Goal: Task Accomplishment & Management: Manage account settings

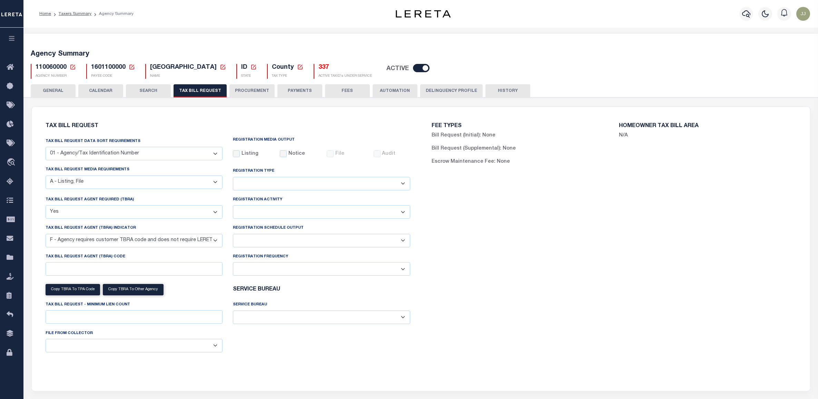
select select "16"
select select "true"
select select "14"
select select
select select "100"
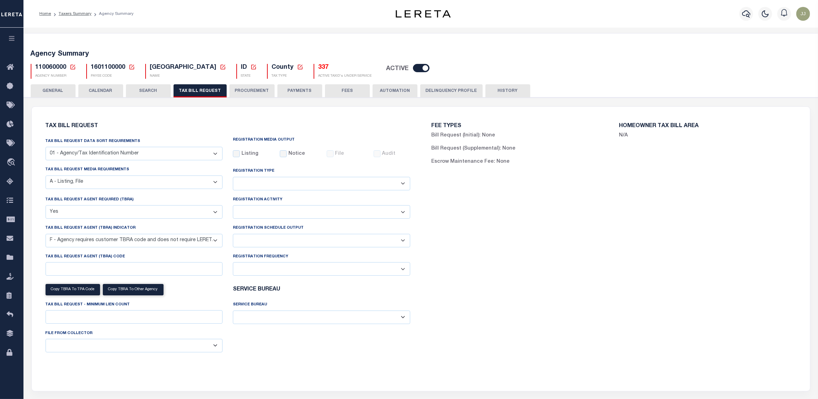
click at [52, 68] on span "110060000" at bounding box center [51, 67] width 31 height 6
click at [70, 68] on icon at bounding box center [72, 67] width 5 height 5
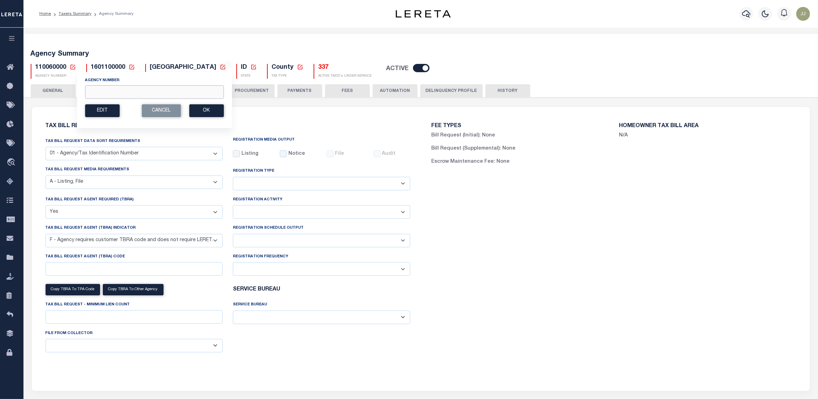
click at [109, 92] on input "Agency Number" at bounding box center [154, 91] width 139 height 13
type input "450070000"
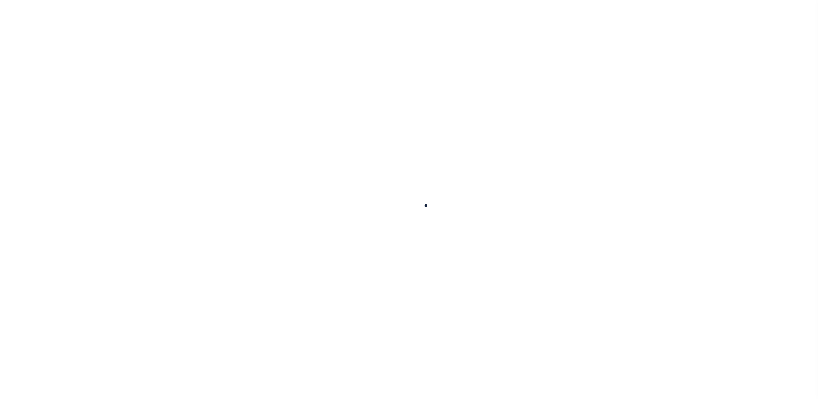
select select
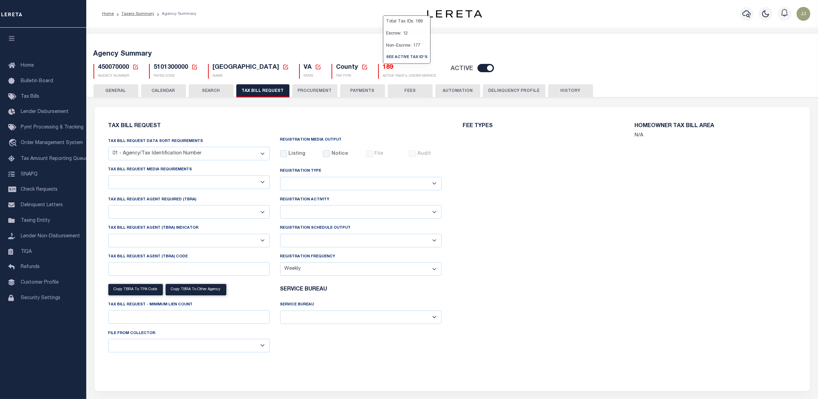
select select "27"
checkbox input "false"
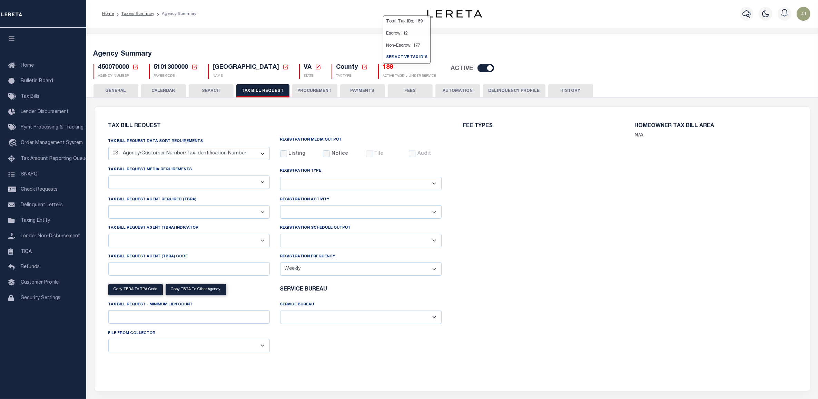
select select "22"
select select "true"
select select "13"
type input "028"
select select
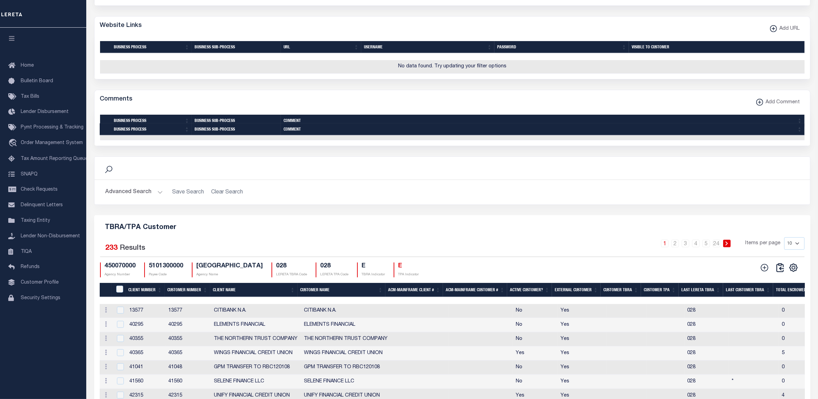
scroll to position [760, 0]
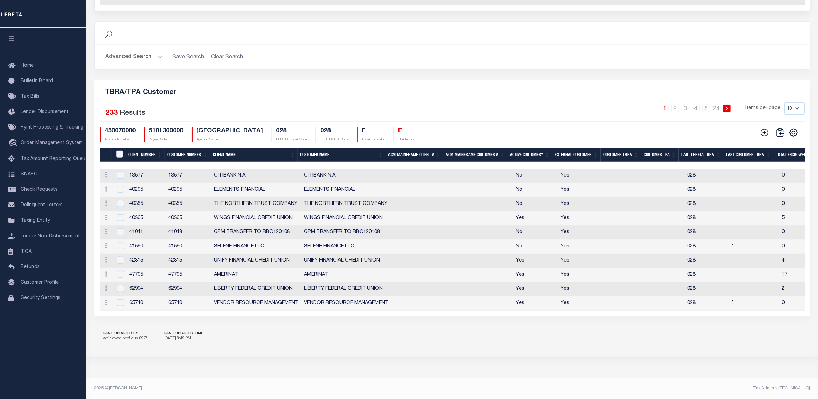
click at [789, 109] on select "10 25 50 100" at bounding box center [795, 108] width 20 height 12
select select "100"
click at [785, 104] on select "10 25 50 100" at bounding box center [795, 108] width 20 height 12
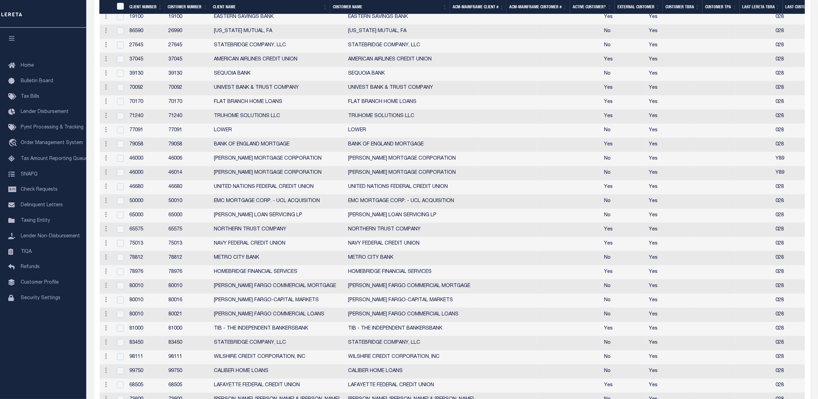
scroll to position [674, 0]
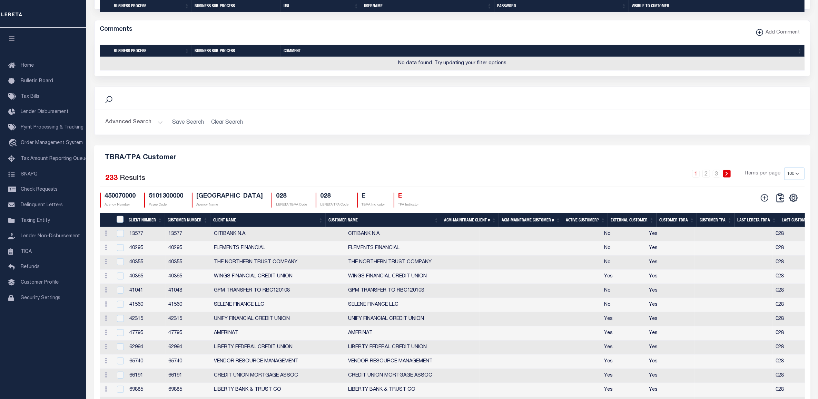
click at [145, 227] on th "Client Number" at bounding box center [145, 220] width 39 height 14
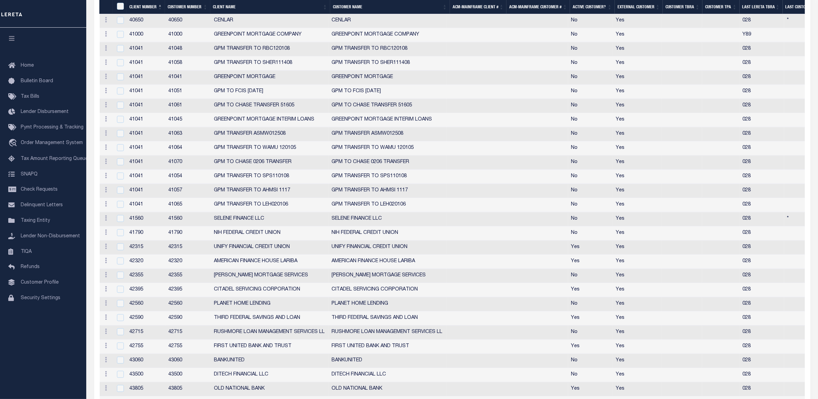
scroll to position [832, 0]
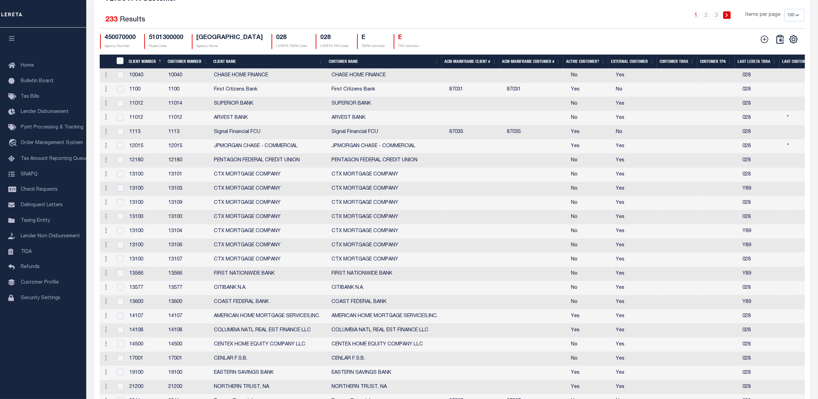
click at [727, 17] on icon at bounding box center [727, 15] width 3 height 4
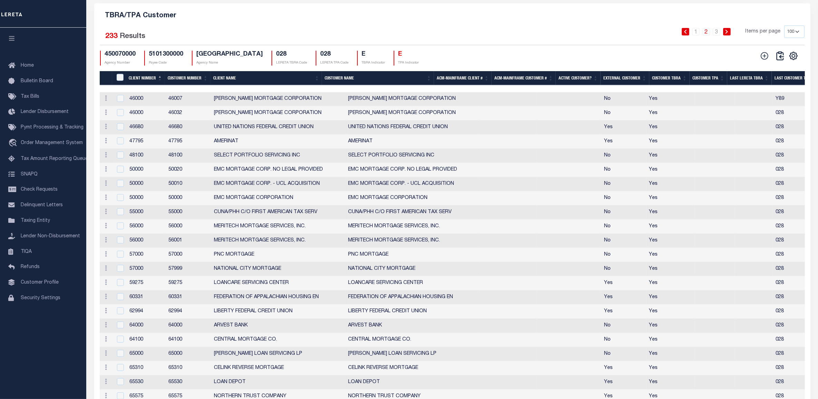
scroll to position [789, 0]
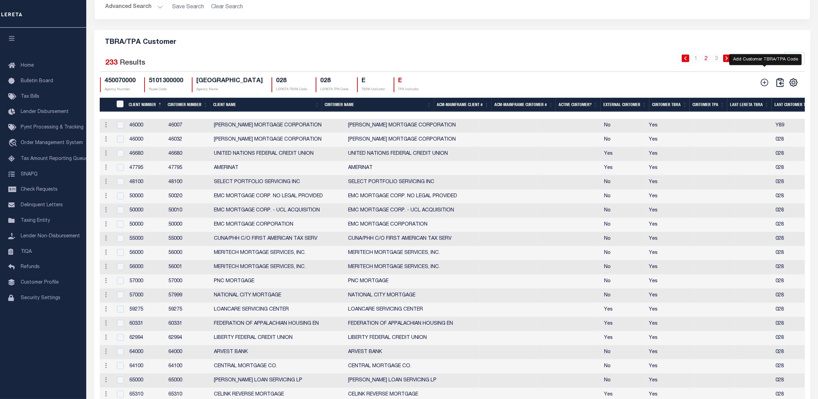
click at [767, 86] on icon at bounding box center [765, 83] width 8 height 8
checkbox input "true"
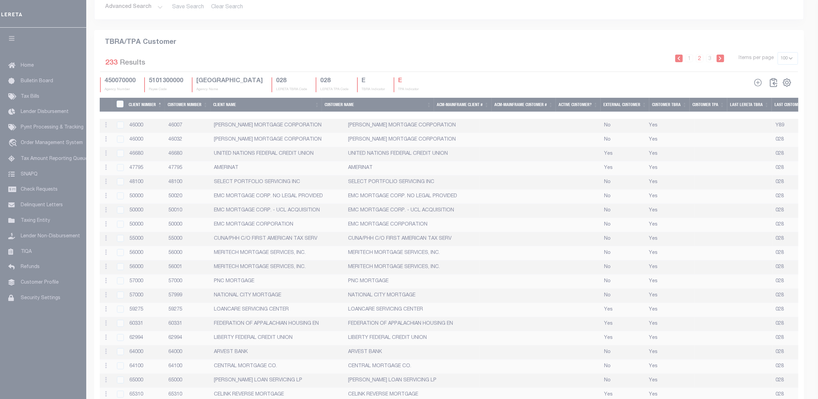
scroll to position [772, 0]
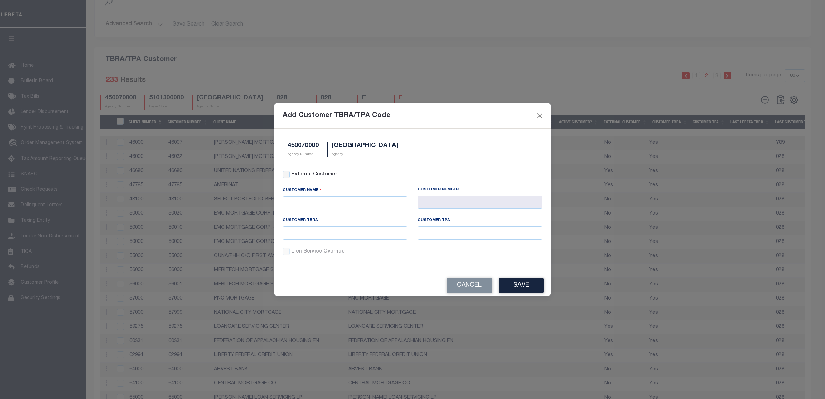
click at [289, 177] on div "External Customer" at bounding box center [413, 175] width 260 height 8
click at [285, 174] on input "External Customer" at bounding box center [286, 174] width 7 height 7
checkbox input "true"
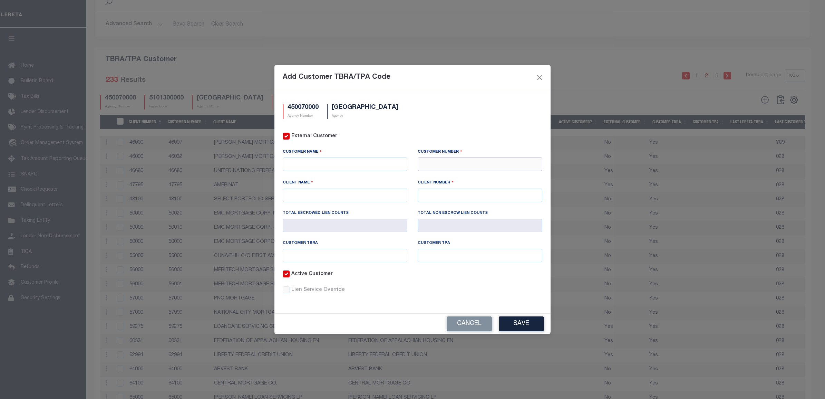
click at [463, 161] on input "text" at bounding box center [480, 163] width 125 height 13
paste input "71410"
type input "71410"
click at [455, 180] on div "71410 - CMG FINANCIAL" at bounding box center [480, 176] width 125 height 11
type input "CMG FINANCIAL"
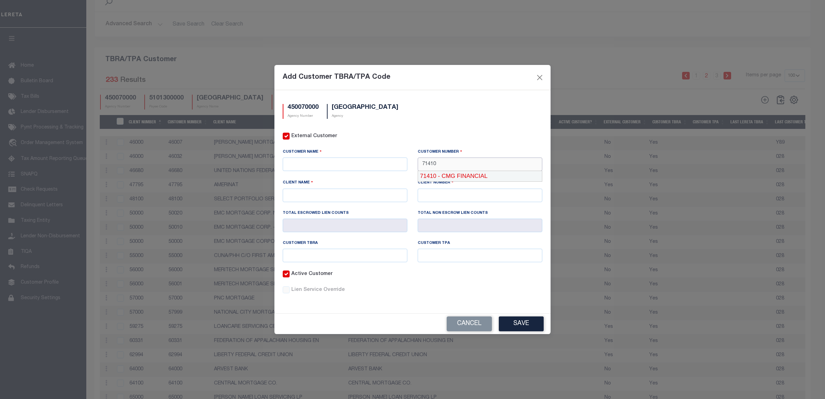
type input "CMG FINANCIAL"
type input "71410"
click at [301, 254] on input "text" at bounding box center [345, 255] width 125 height 13
type input "028"
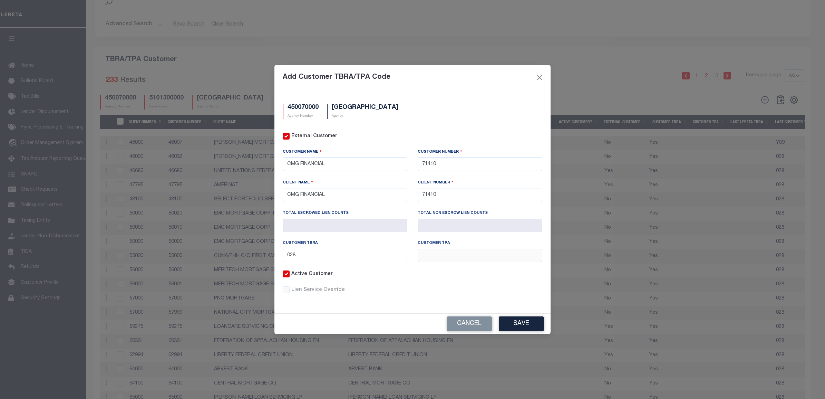
click at [430, 254] on input "text" at bounding box center [480, 255] width 125 height 13
type input "028"
click at [525, 320] on button "Save" at bounding box center [521, 323] width 45 height 15
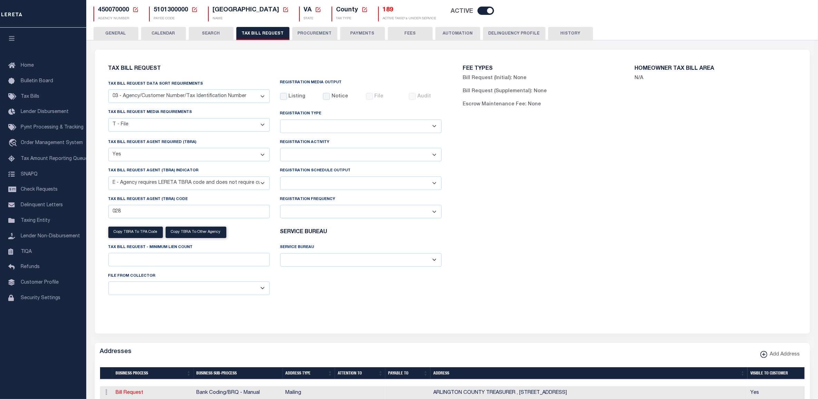
scroll to position [0, 0]
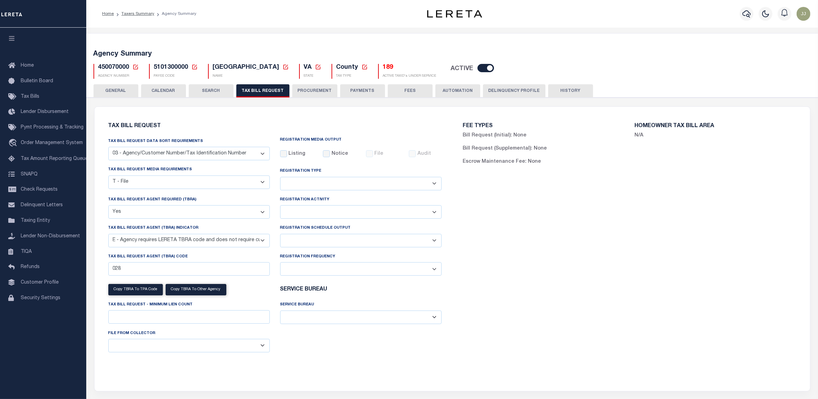
click at [135, 68] on icon at bounding box center [136, 67] width 6 height 6
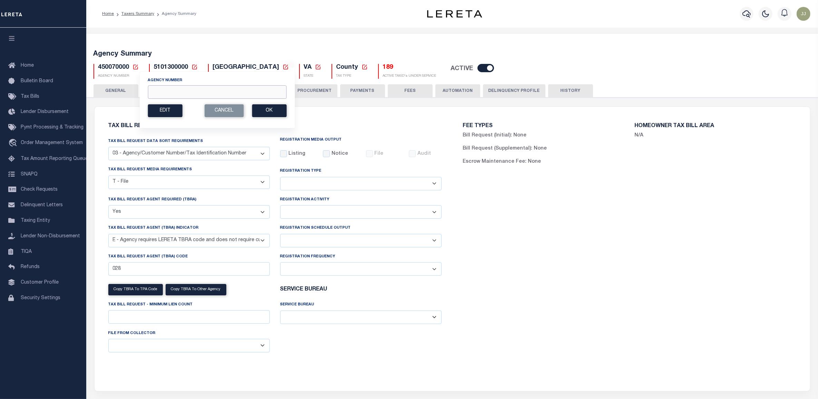
click at [190, 93] on input "Agency Number" at bounding box center [217, 91] width 139 height 13
type input "420840000"
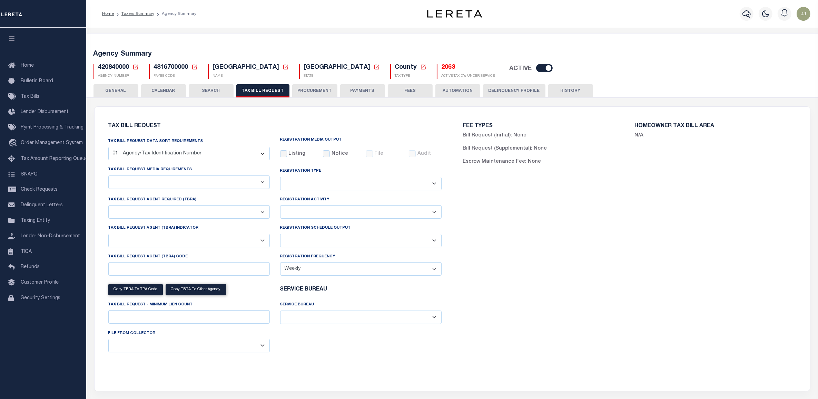
select select "28"
checkbox input "false"
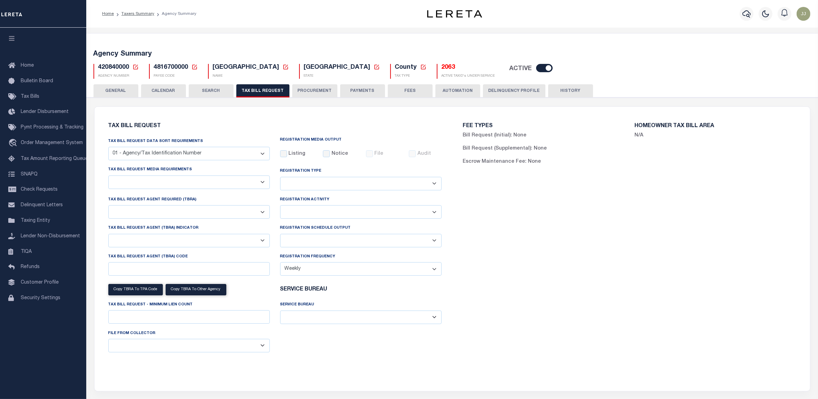
select select "22"
select select "true"
select select "14"
select select
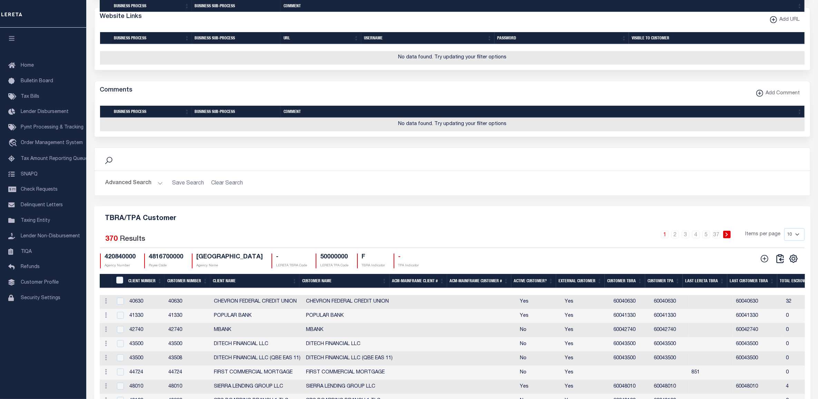
scroll to position [742, 0]
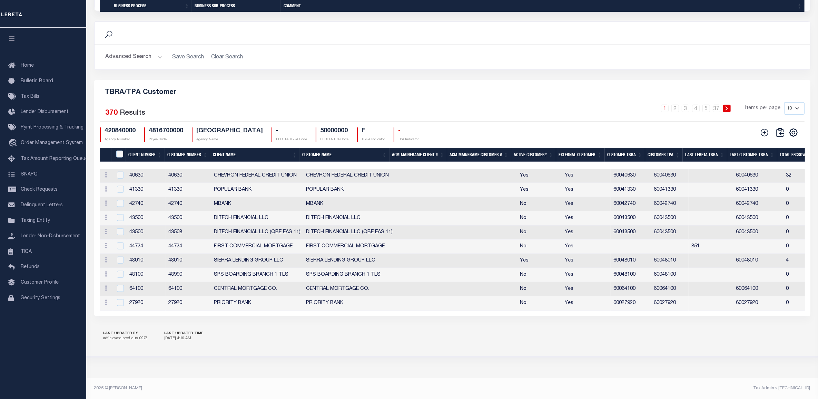
click at [801, 115] on select "10 25 50 100" at bounding box center [795, 108] width 20 height 12
select select "100"
click at [785, 115] on select "10 25 50 100" at bounding box center [795, 108] width 20 height 12
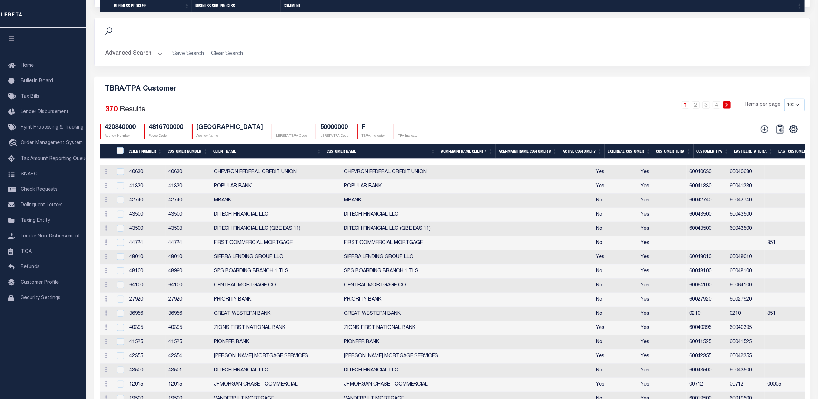
click at [143, 158] on th "Client Number" at bounding box center [145, 151] width 39 height 14
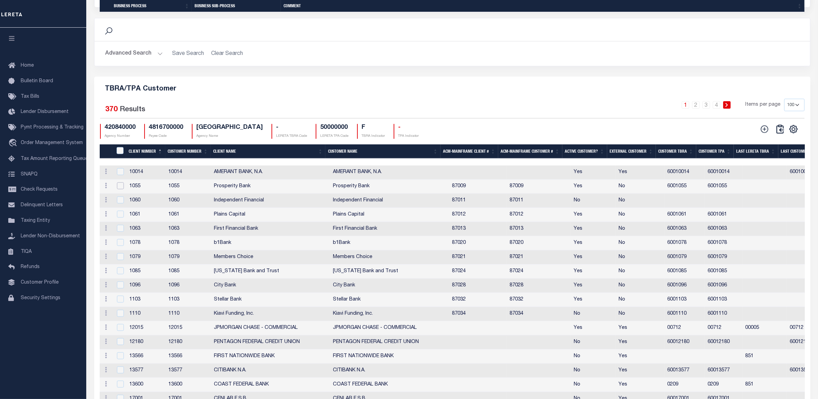
click at [118, 189] on input "checkbox" at bounding box center [120, 185] width 7 height 7
checkbox input "true"
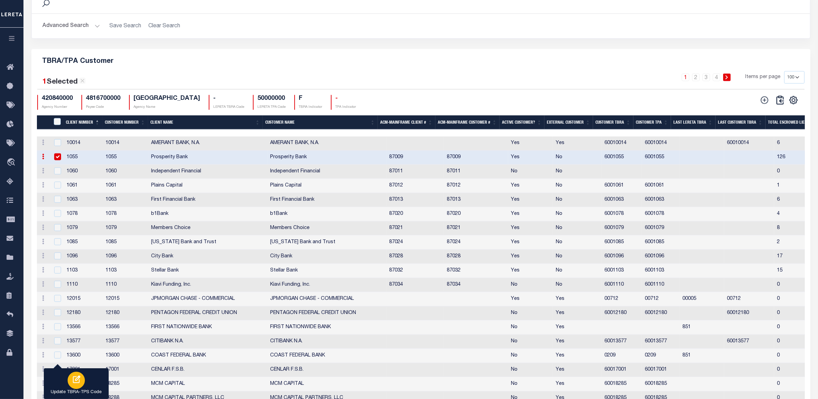
scroll to position [715, 0]
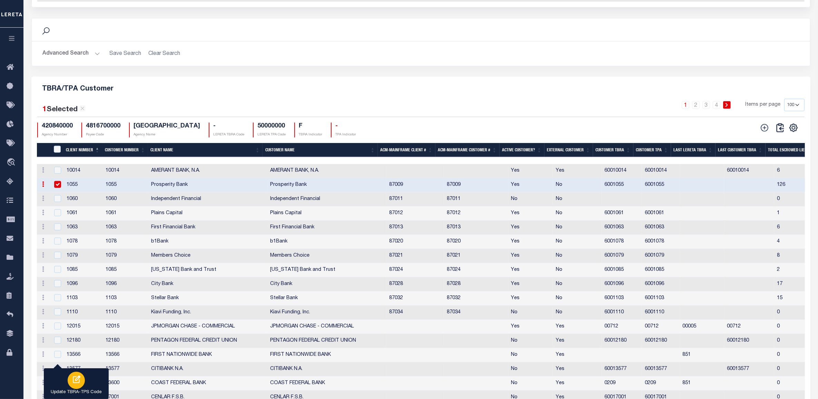
click at [75, 383] on icon "button" at bounding box center [77, 379] width 8 height 8
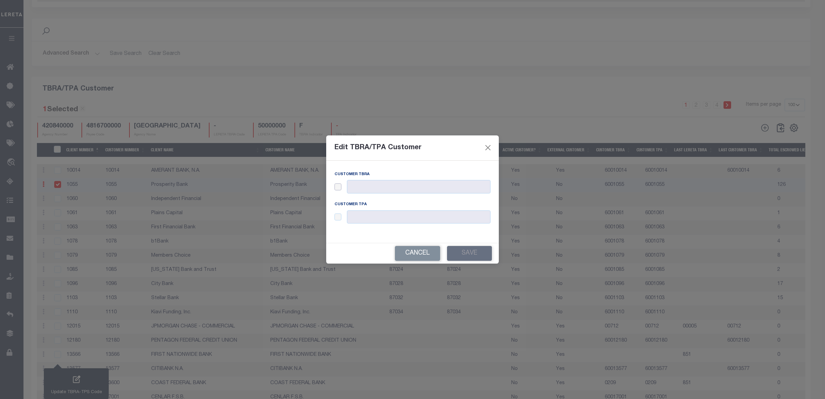
drag, startPoint x: 335, startPoint y: 184, endPoint x: 338, endPoint y: 187, distance: 4.2
click at [335, 184] on input "checkbox" at bounding box center [337, 186] width 7 height 7
checkbox input "true"
click at [374, 187] on input "text" at bounding box center [419, 186] width 144 height 13
paste input "60087009"
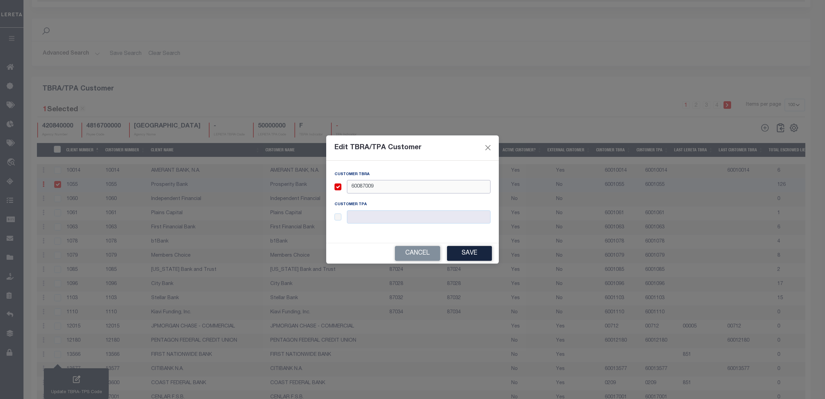
type input "60087009"
click at [340, 220] on input "checkbox" at bounding box center [337, 216] width 7 height 7
checkbox input "true"
click at [366, 216] on input "text" at bounding box center [419, 216] width 144 height 13
paste input "60087009"
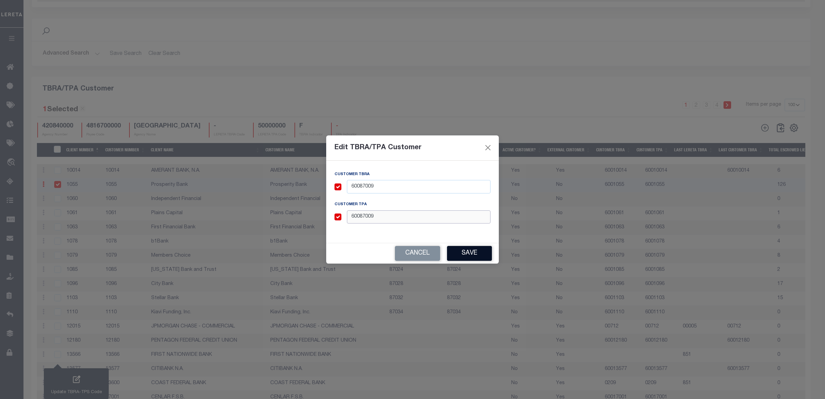
type input "60087009"
click at [465, 250] on button "Save" at bounding box center [469, 253] width 45 height 15
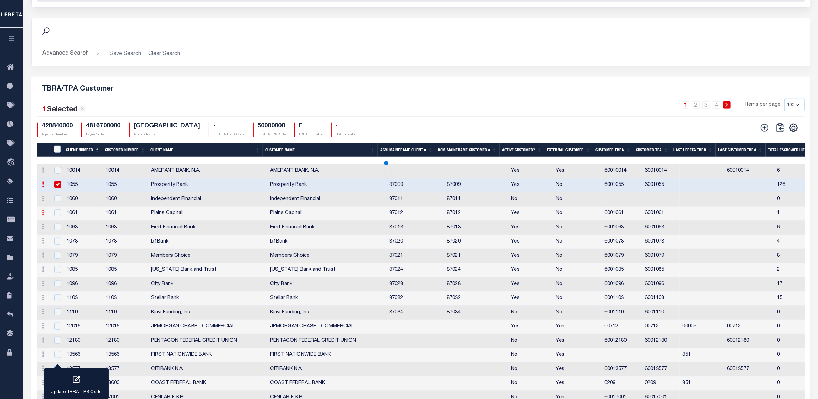
click at [44, 215] on icon at bounding box center [43, 213] width 2 height 6
click at [50, 229] on link "Edit" at bounding box center [55, 223] width 31 height 11
type input "Plains Capital"
type input "1061"
type input "6001061"
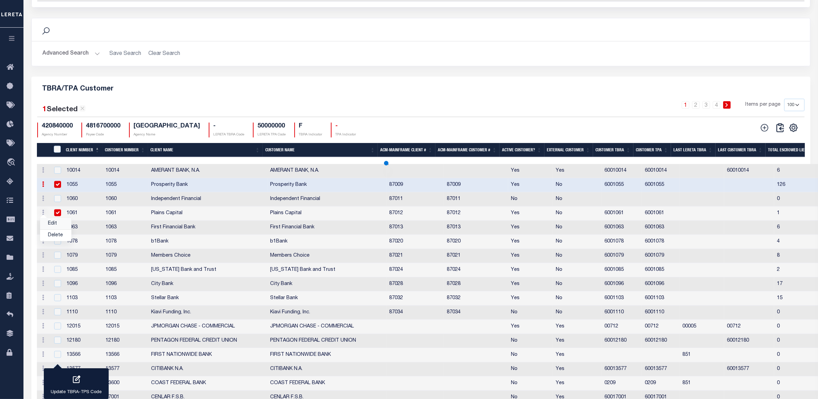
type input "6001061"
checkbox input "true"
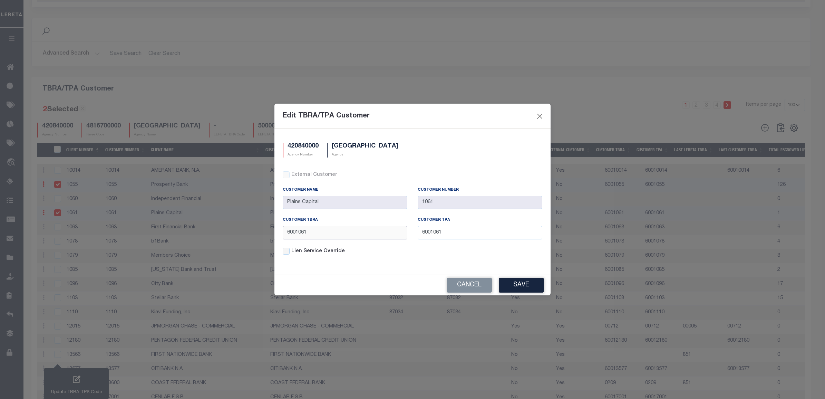
drag, startPoint x: 343, startPoint y: 229, endPoint x: 334, endPoint y: 234, distance: 10.4
click at [342, 229] on input "6001061" at bounding box center [345, 232] width 125 height 13
click at [332, 234] on input "6001061" at bounding box center [345, 232] width 125 height 13
paste input "87012"
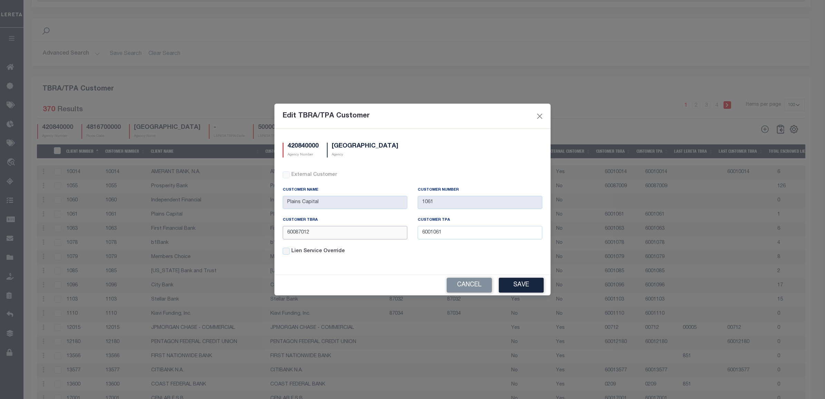
type input "60087012"
click at [444, 235] on input "6001061" at bounding box center [480, 232] width 125 height 13
click at [444, 234] on input "6001061" at bounding box center [480, 232] width 125 height 13
paste input "87012"
type input "60087012"
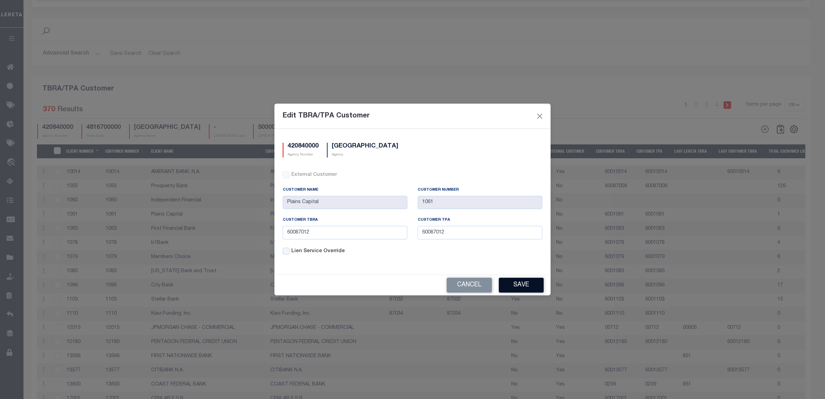
drag, startPoint x: 505, startPoint y: 285, endPoint x: 517, endPoint y: 281, distance: 13.0
click at [505, 285] on button "Save" at bounding box center [521, 285] width 45 height 15
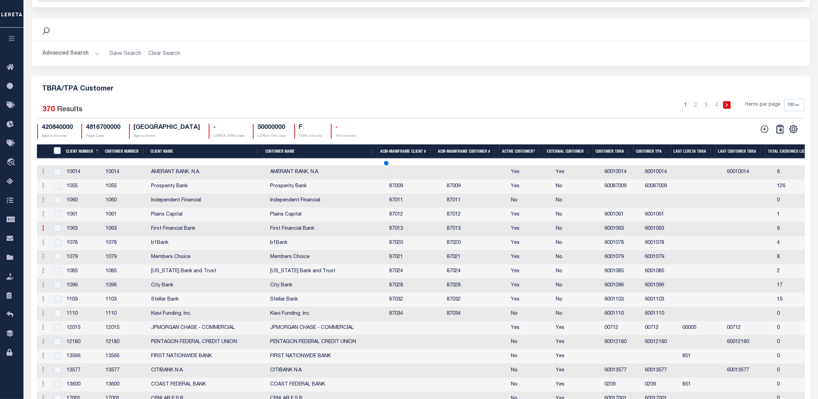
click at [43, 231] on icon at bounding box center [43, 228] width 2 height 6
click at [59, 243] on link "Edit" at bounding box center [55, 238] width 31 height 11
type input "First Financial Bank"
type input "1063"
type input "6001063"
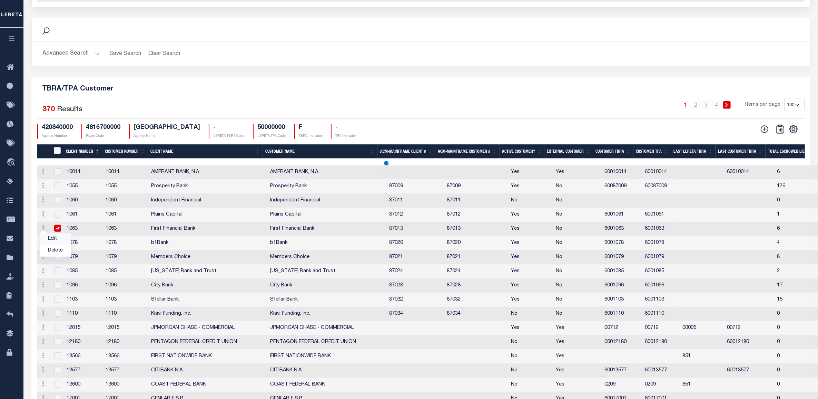
type input "6001063"
checkbox input "true"
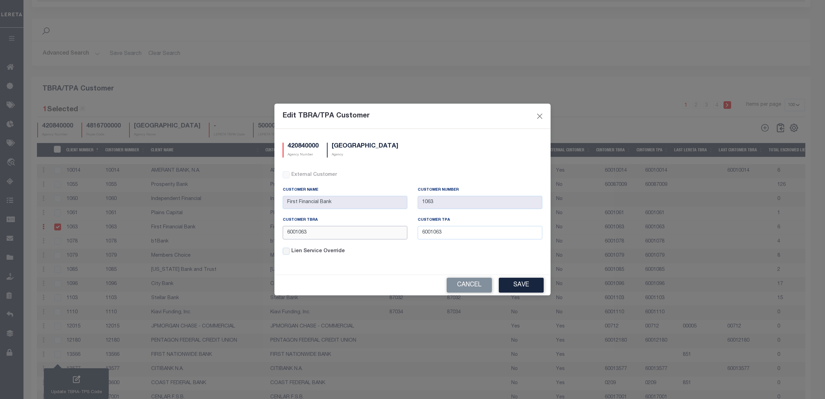
drag, startPoint x: 351, startPoint y: 232, endPoint x: 320, endPoint y: 232, distance: 31.4
click at [351, 232] on input "6001063" at bounding box center [345, 232] width 125 height 13
paste input "8701"
type input "60087013"
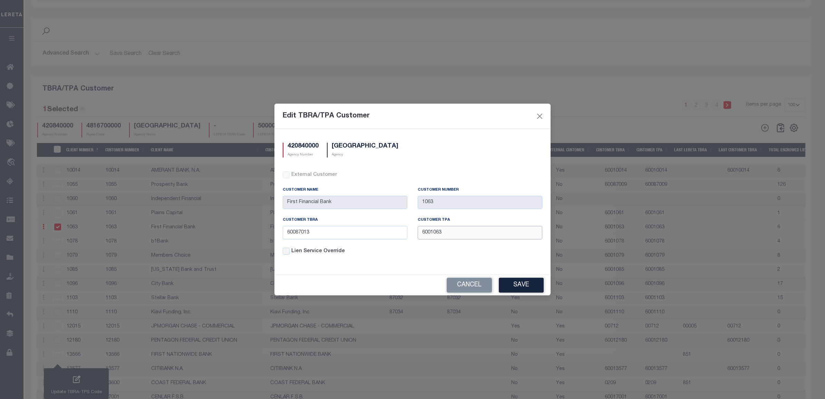
click at [429, 235] on input "6001063" at bounding box center [480, 232] width 125 height 13
paste input "8701"
type input "60087013"
click at [512, 281] on button "Save" at bounding box center [521, 285] width 45 height 15
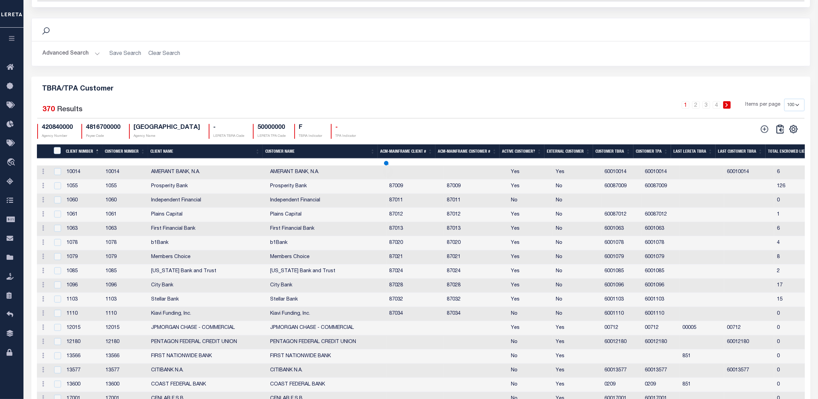
scroll to position [758, 0]
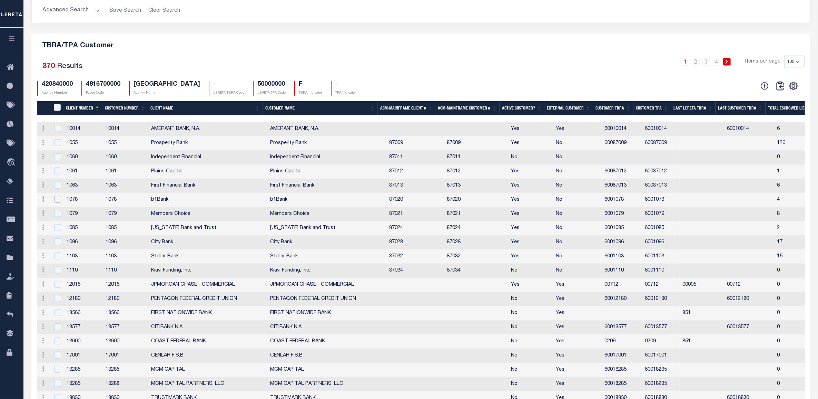
click at [55, 203] on input "checkbox" at bounding box center [57, 199] width 7 height 7
checkbox input "true"
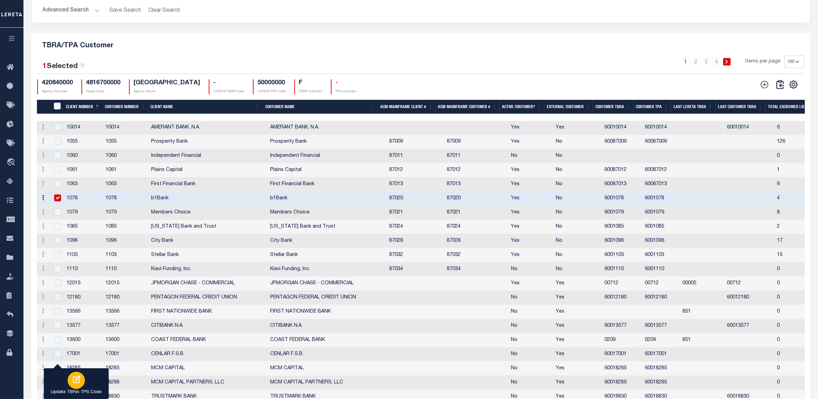
click at [76, 385] on div "button" at bounding box center [76, 379] width 17 height 17
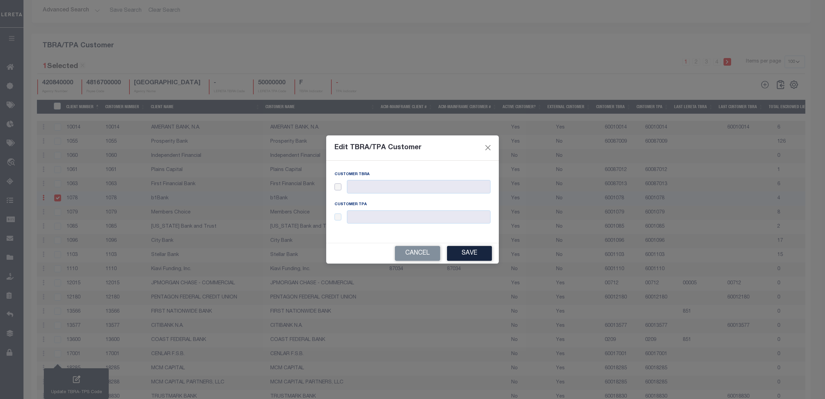
click at [340, 187] on input "checkbox" at bounding box center [337, 186] width 7 height 7
checkbox input "true"
click at [339, 218] on input "checkbox" at bounding box center [337, 216] width 7 height 7
checkbox input "true"
drag, startPoint x: 363, startPoint y: 216, endPoint x: 368, endPoint y: 202, distance: 15.1
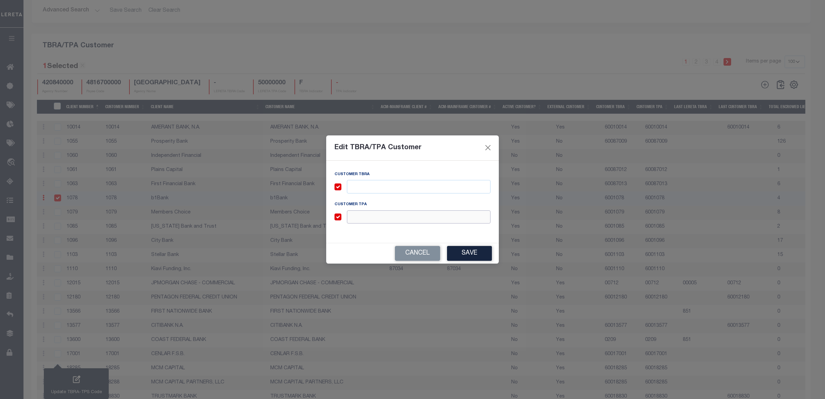
click at [363, 216] on input "text" at bounding box center [419, 216] width 144 height 13
paste input "60087020"
type input "60087020"
click at [369, 189] on input "text" at bounding box center [419, 186] width 144 height 13
paste input "60087020"
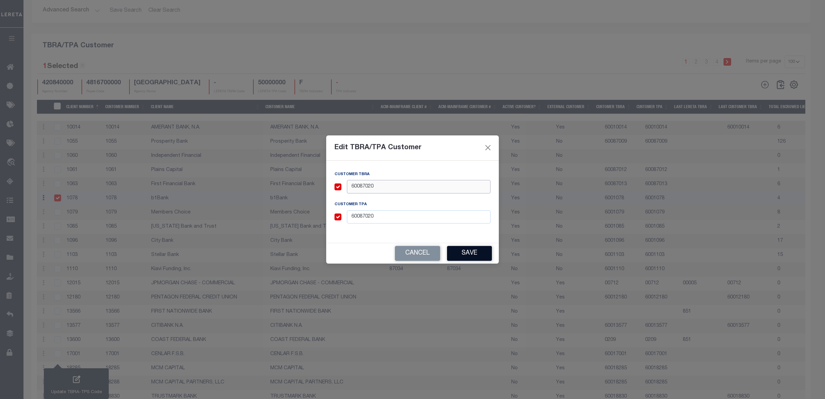
type input "60087020"
drag, startPoint x: 471, startPoint y: 247, endPoint x: 468, endPoint y: 248, distance: 3.6
click at [471, 247] on button "Save" at bounding box center [469, 253] width 45 height 15
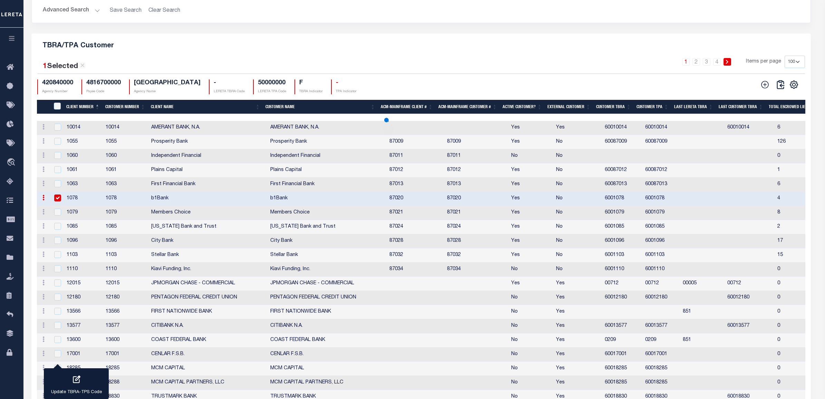
checkbox input "false"
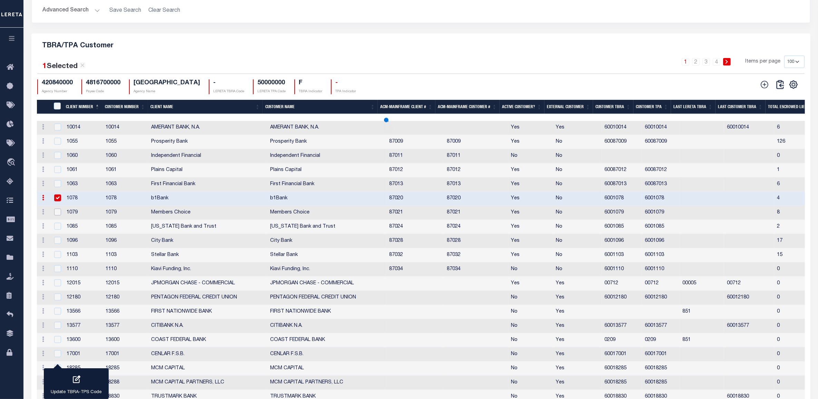
click at [57, 215] on input "checkbox" at bounding box center [57, 211] width 7 height 7
checkbox input "true"
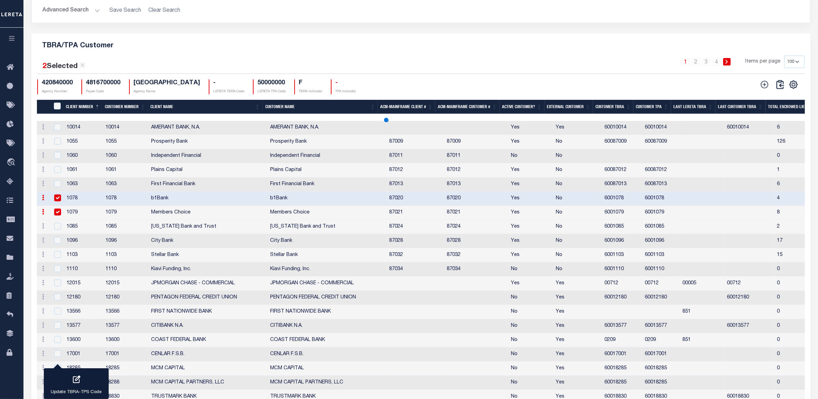
click at [83, 377] on div "button" at bounding box center [76, 379] width 17 height 17
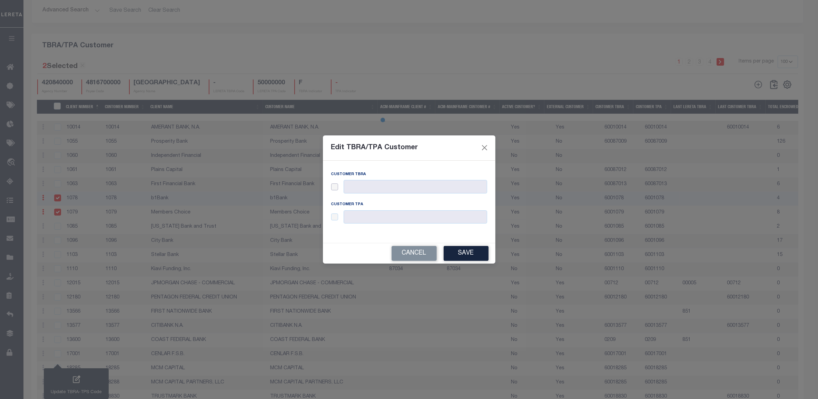
drag, startPoint x: 338, startPoint y: 189, endPoint x: 360, endPoint y: 186, distance: 22.4
click at [338, 189] on input "checkbox" at bounding box center [334, 186] width 7 height 7
checkbox input "true"
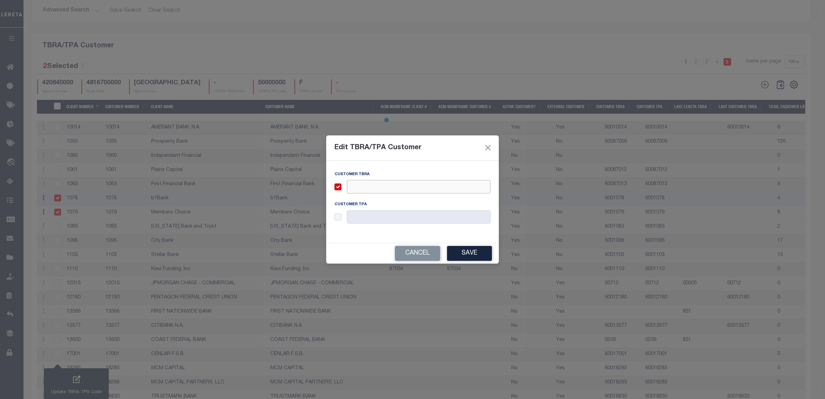
drag, startPoint x: 360, startPoint y: 185, endPoint x: 361, endPoint y: 192, distance: 6.8
click at [360, 185] on input "text" at bounding box center [419, 186] width 144 height 13
paste input "60087021"
type input "60087021"
click at [338, 218] on input "checkbox" at bounding box center [337, 216] width 7 height 7
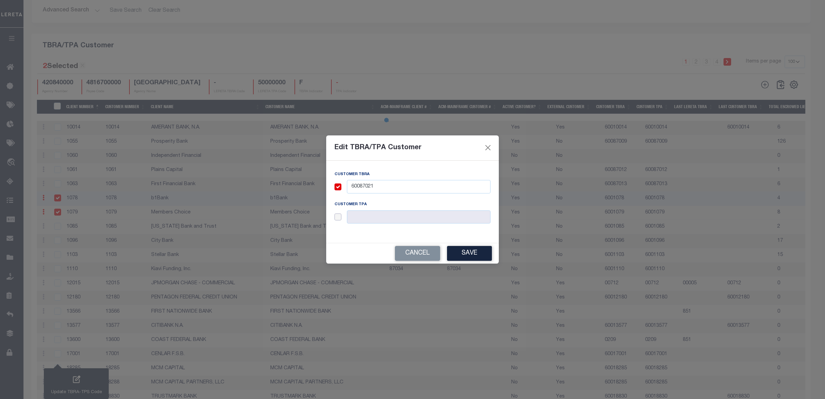
checkbox input "true"
click at [373, 220] on input "text" at bounding box center [419, 216] width 144 height 13
paste input "60087021"
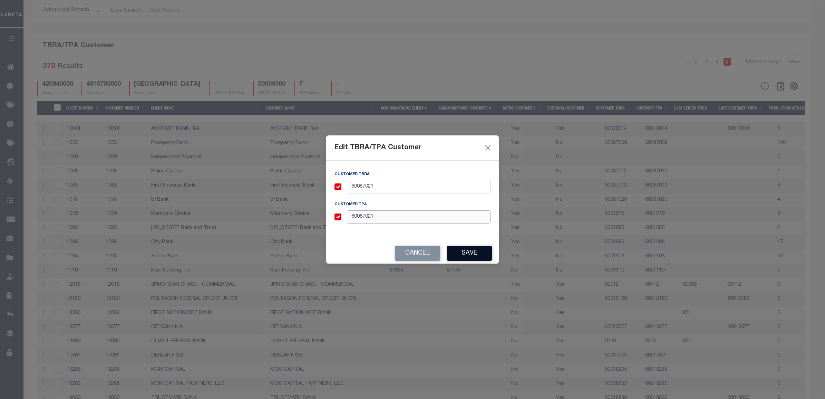
type input "60087021"
click at [461, 251] on button "Save" at bounding box center [469, 253] width 45 height 15
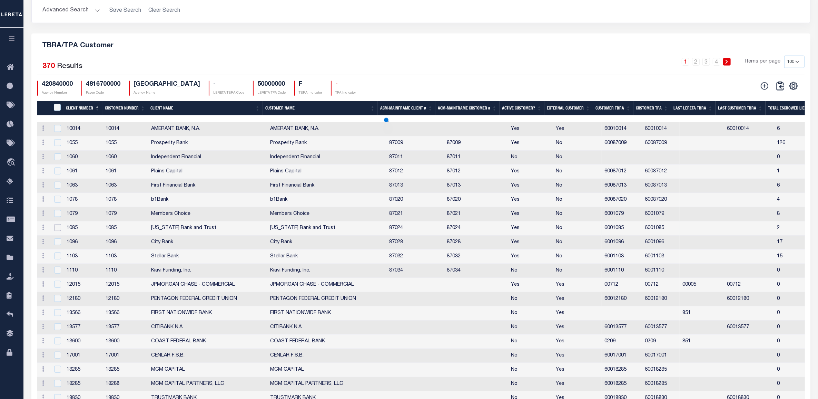
click at [58, 231] on input "checkbox" at bounding box center [57, 227] width 7 height 7
checkbox input "true"
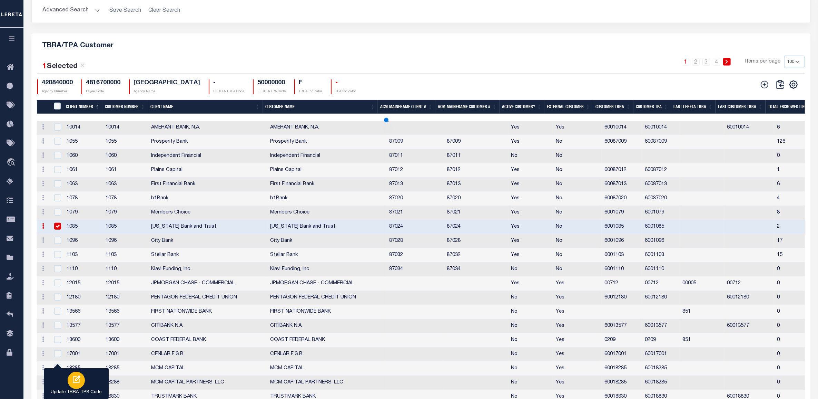
click at [78, 380] on icon "button" at bounding box center [77, 379] width 8 height 8
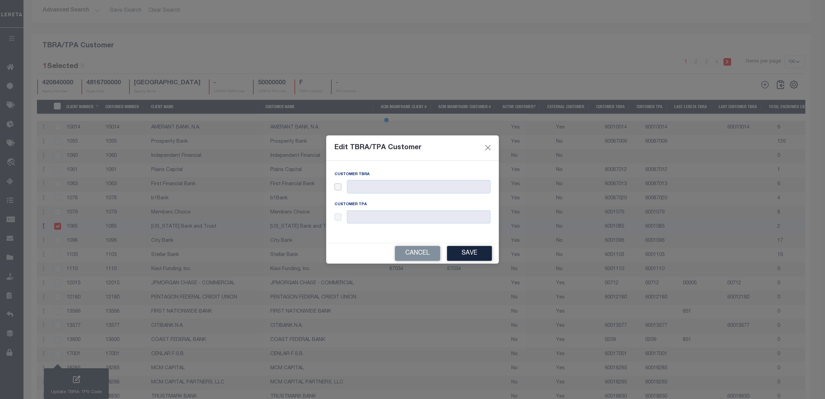
click at [338, 187] on input "checkbox" at bounding box center [337, 186] width 7 height 7
checkbox input "true"
click at [377, 187] on input "text" at bounding box center [419, 186] width 144 height 13
paste input "60087024"
type input "60087024"
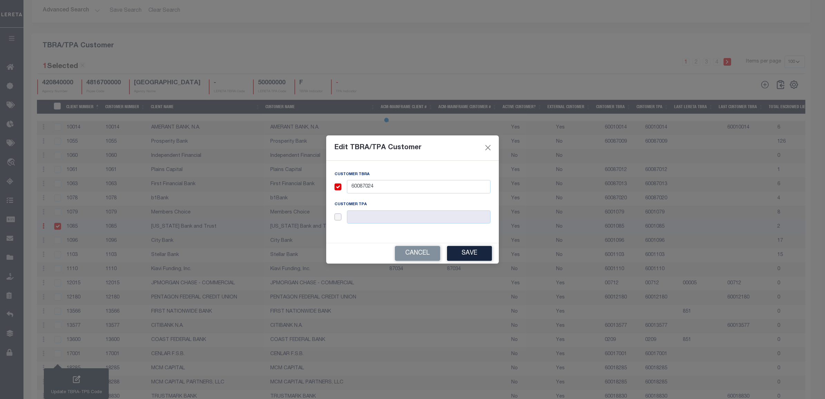
click at [335, 218] on input "checkbox" at bounding box center [337, 216] width 7 height 7
checkbox input "true"
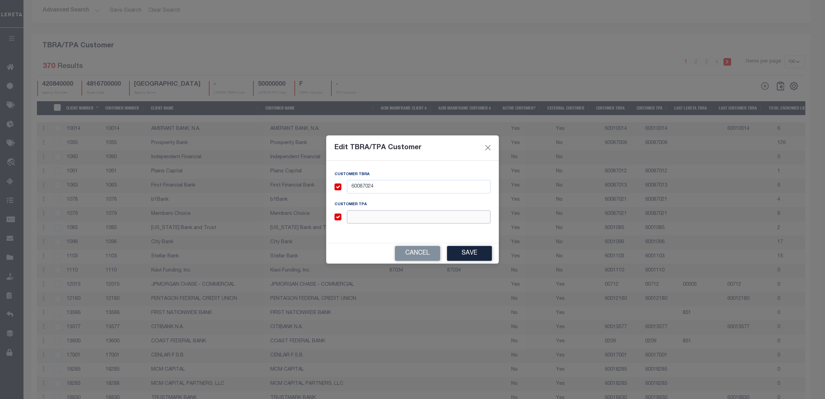
click at [362, 215] on input "text" at bounding box center [419, 216] width 144 height 13
paste input "60087024"
type input "60087024"
click at [468, 256] on button "Save" at bounding box center [469, 253] width 45 height 15
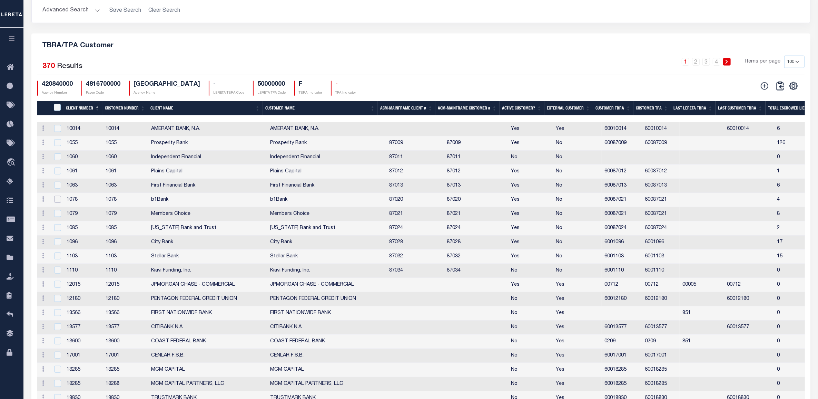
click at [55, 203] on input "checkbox" at bounding box center [57, 199] width 7 height 7
checkbox input "true"
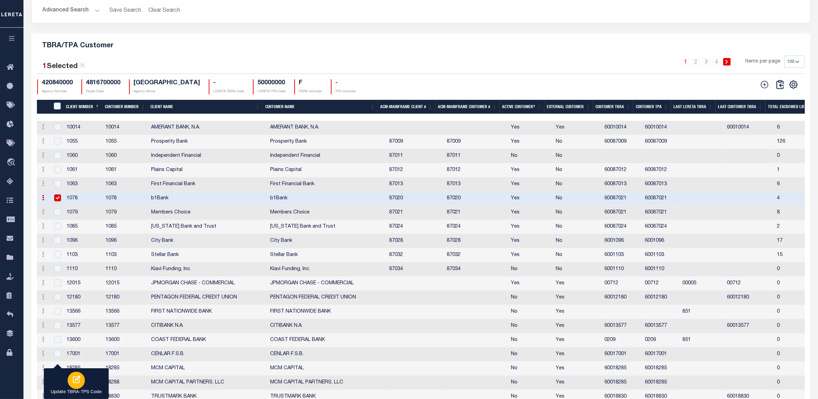
click at [84, 382] on button "Update TBRA-TPS Code" at bounding box center [76, 383] width 65 height 31
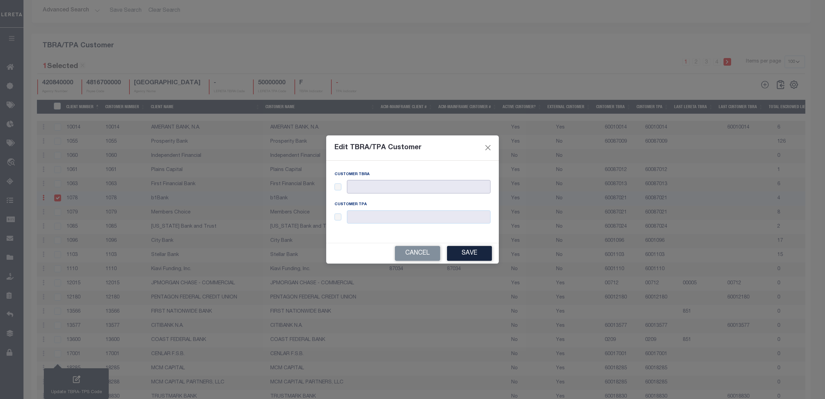
drag, startPoint x: 368, startPoint y: 187, endPoint x: 343, endPoint y: 188, distance: 24.9
click at [368, 187] on input "text" at bounding box center [419, 186] width 144 height 13
drag, startPoint x: 337, startPoint y: 188, endPoint x: 341, endPoint y: 188, distance: 3.8
click at [337, 188] on input "checkbox" at bounding box center [337, 186] width 7 height 7
checkbox input "true"
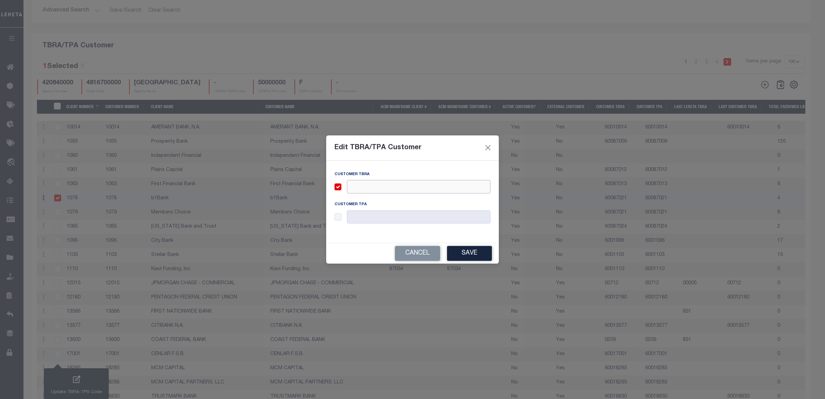
click at [353, 187] on input "text" at bounding box center [419, 186] width 144 height 13
paste input "60087020"
type input "60087020"
click at [338, 217] on input "checkbox" at bounding box center [337, 216] width 7 height 7
checkbox input "true"
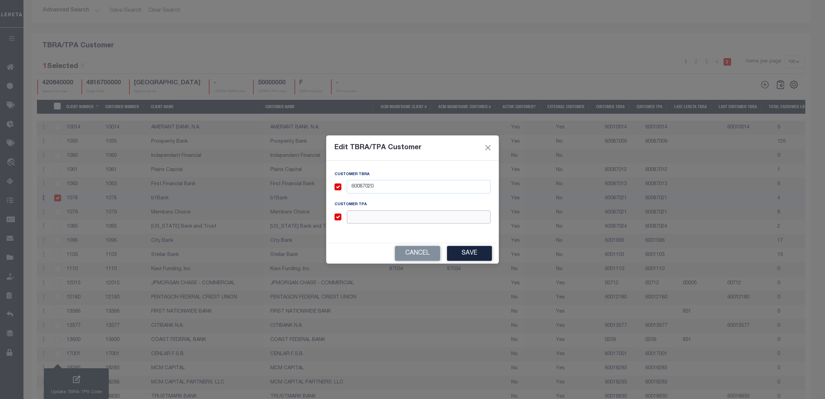
click at [365, 217] on input "text" at bounding box center [419, 216] width 144 height 13
paste input "60087020"
type input "60087020"
click at [467, 255] on button "Save" at bounding box center [469, 253] width 45 height 15
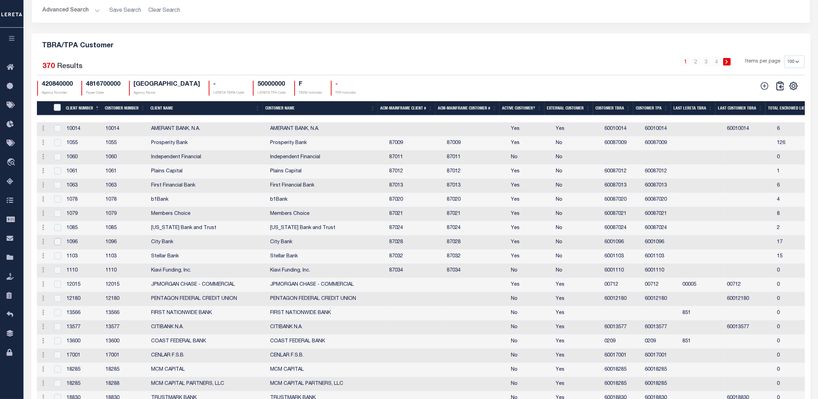
click at [59, 245] on input "checkbox" at bounding box center [57, 241] width 7 height 7
checkbox input "true"
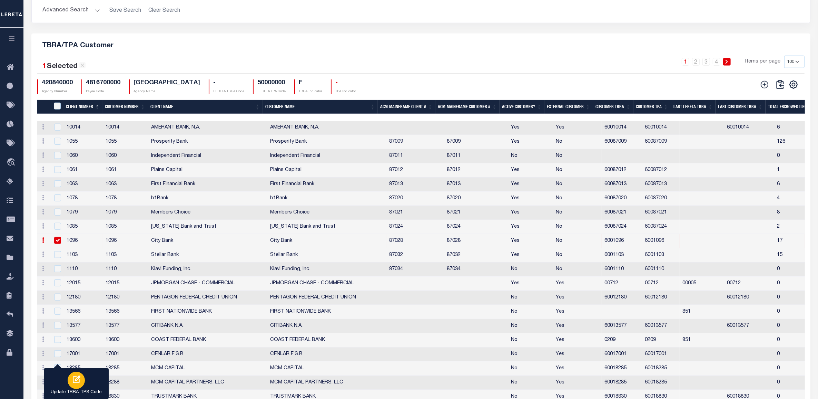
drag, startPoint x: 81, startPoint y: 378, endPoint x: 297, endPoint y: 274, distance: 239.7
click at [81, 378] on div "button" at bounding box center [76, 379] width 17 height 17
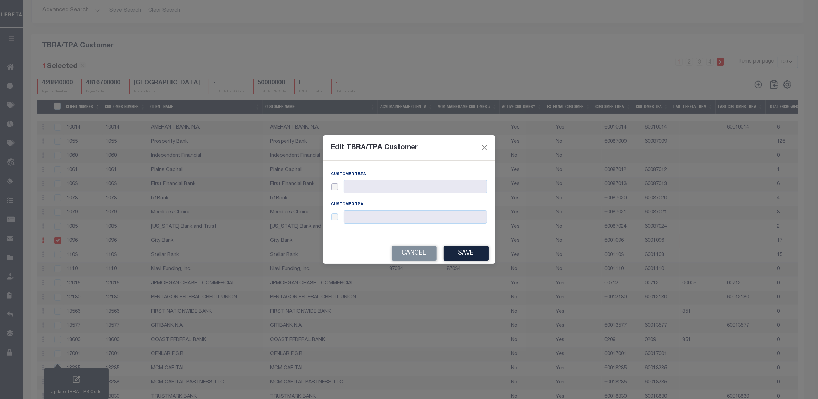
drag, startPoint x: 338, startPoint y: 187, endPoint x: 363, endPoint y: 186, distance: 25.9
click at [338, 187] on input "checkbox" at bounding box center [334, 186] width 7 height 7
checkbox input "true"
drag, startPoint x: 363, startPoint y: 186, endPoint x: 361, endPoint y: 199, distance: 12.7
click at [363, 186] on input "text" at bounding box center [416, 186] width 144 height 13
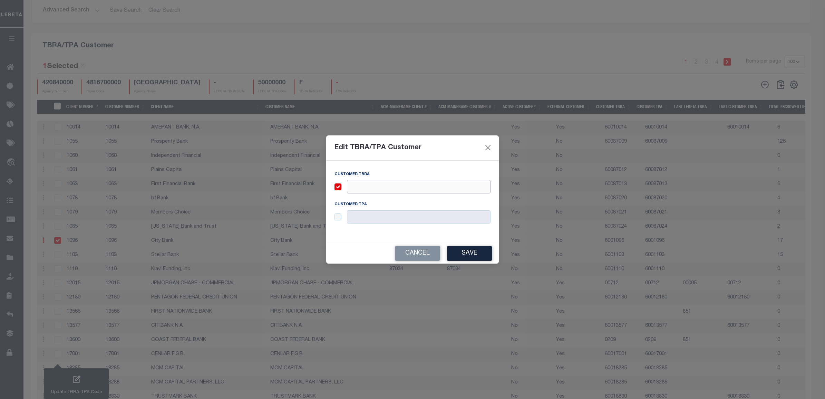
paste input "60087028"
type input "60087028"
click at [338, 219] on input "checkbox" at bounding box center [337, 216] width 7 height 7
checkbox input "true"
click at [368, 220] on input "text" at bounding box center [419, 216] width 144 height 13
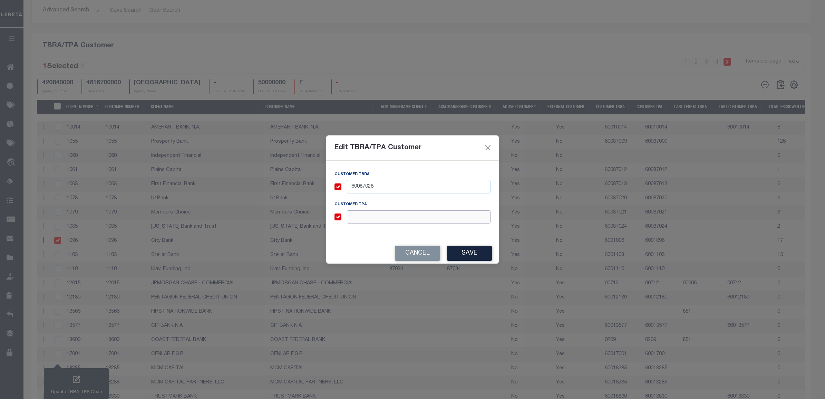
paste input "60087028"
type input "60087028"
click at [461, 254] on button "Save" at bounding box center [469, 253] width 45 height 15
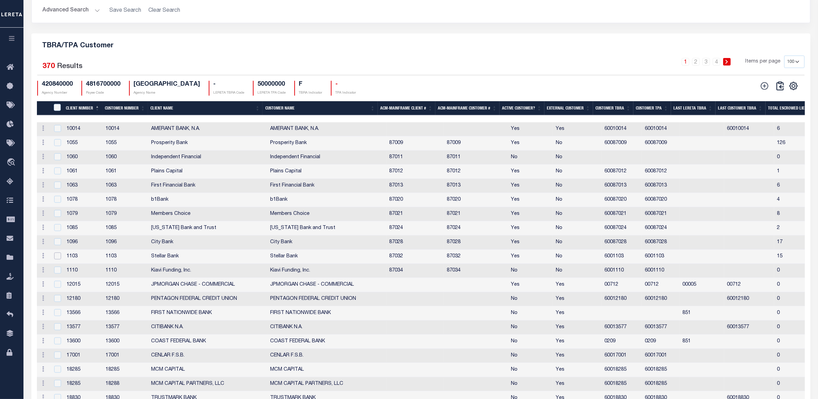
click at [59, 259] on input "checkbox" at bounding box center [57, 255] width 7 height 7
checkbox input "true"
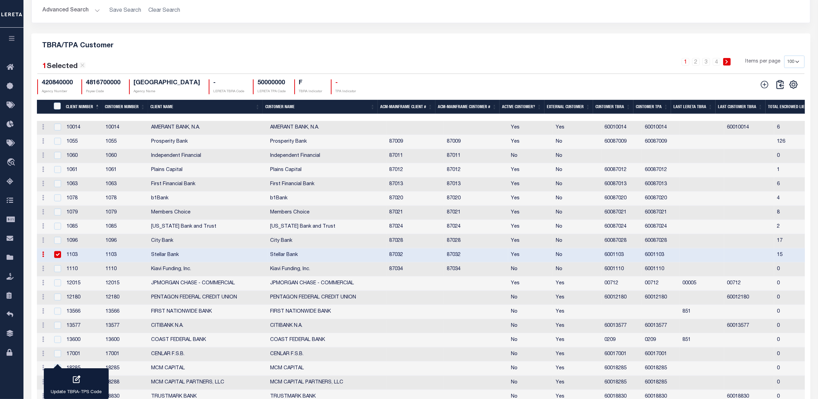
click at [77, 382] on icon "button" at bounding box center [76, 379] width 9 height 9
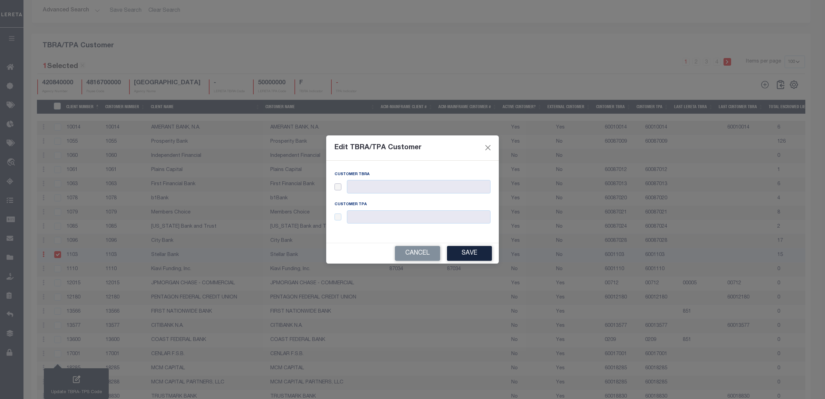
click at [340, 188] on input "checkbox" at bounding box center [337, 186] width 7 height 7
checkbox input "true"
click at [339, 219] on input "checkbox" at bounding box center [337, 216] width 7 height 7
checkbox input "true"
click at [375, 218] on input "text" at bounding box center [419, 216] width 144 height 13
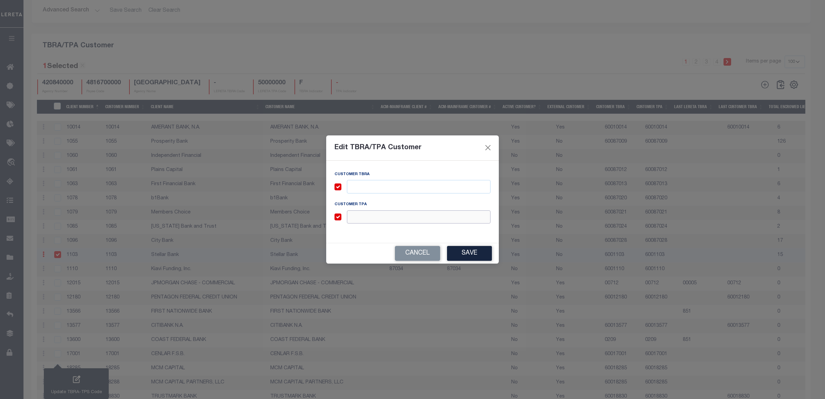
paste input "60087032"
type input "60087032"
click at [375, 187] on input "text" at bounding box center [419, 186] width 144 height 13
paste input "60087032"
type input "60087032"
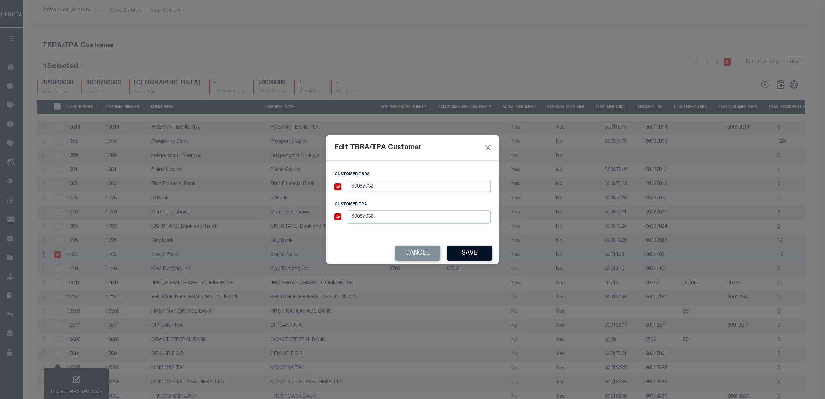
click at [459, 251] on button "Save" at bounding box center [469, 253] width 45 height 15
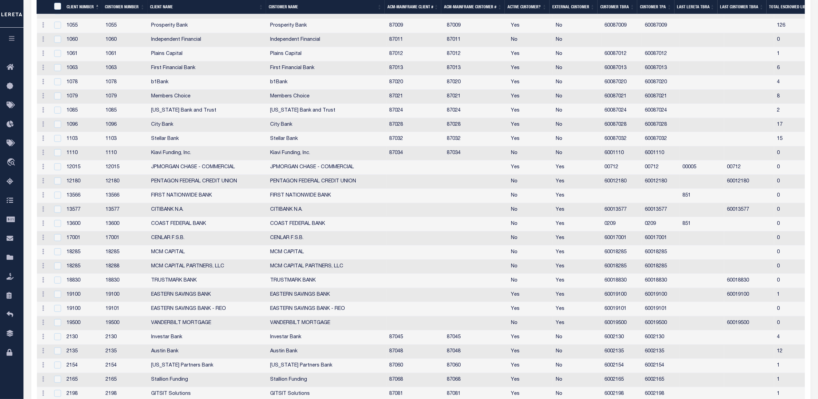
scroll to position [887, 0]
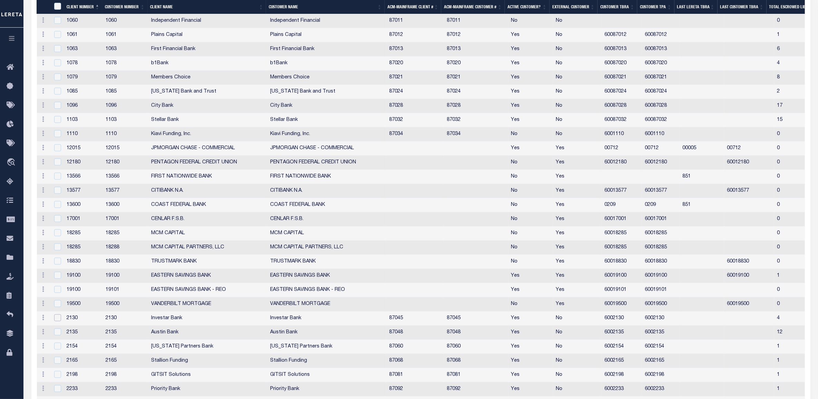
click at [55, 321] on input "checkbox" at bounding box center [57, 317] width 7 height 7
checkbox input "true"
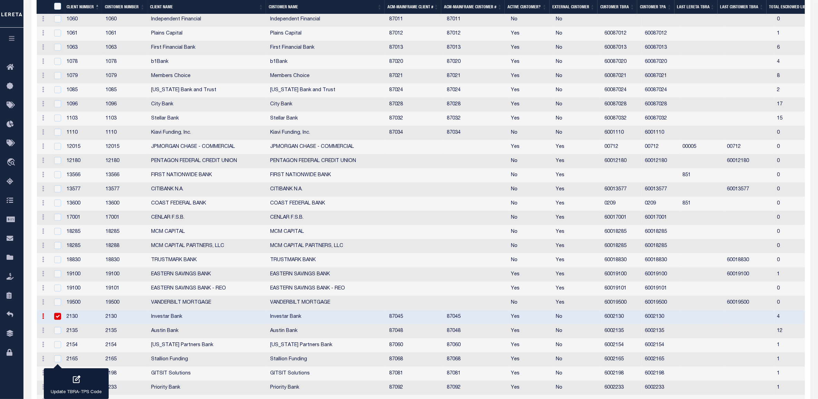
scroll to position [886, 0]
click at [81, 386] on div "button" at bounding box center [76, 379] width 17 height 17
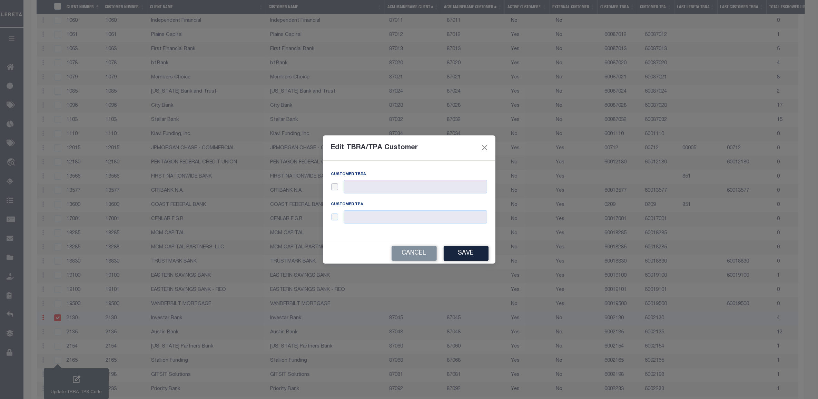
click at [337, 187] on input "checkbox" at bounding box center [334, 186] width 7 height 7
checkbox input "true"
drag, startPoint x: 363, startPoint y: 190, endPoint x: 351, endPoint y: 218, distance: 31.0
click at [363, 190] on input "text" at bounding box center [416, 186] width 144 height 13
paste input "60087045"
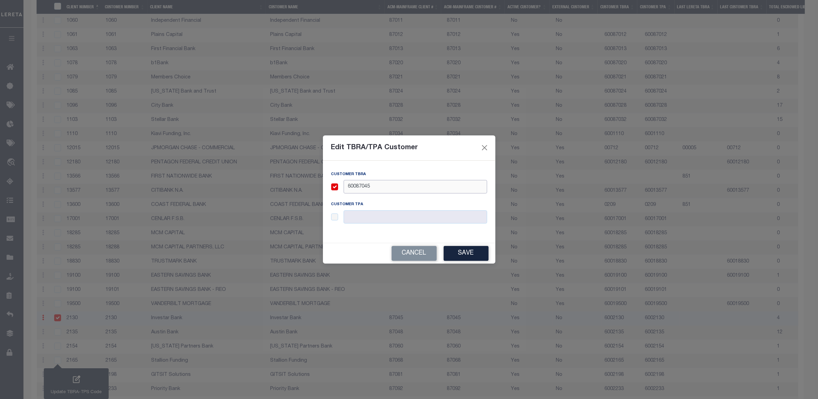
scroll to position [1059, 0]
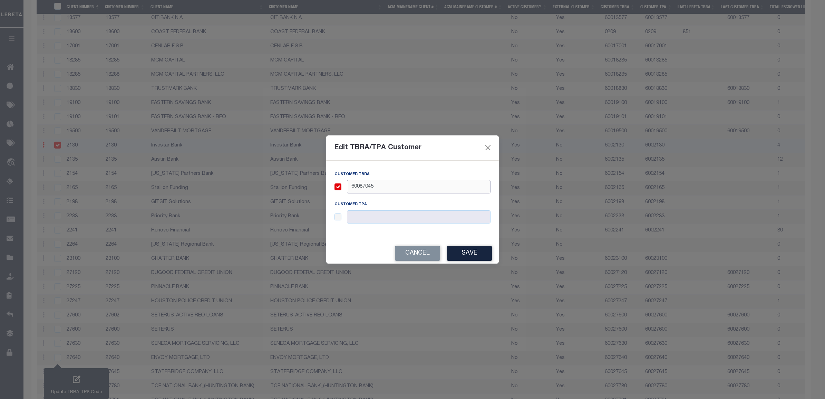
type input "60087045"
click at [338, 220] on input "checkbox" at bounding box center [337, 216] width 7 height 7
checkbox input "true"
click at [379, 218] on input "text" at bounding box center [419, 216] width 144 height 13
paste input "60087045"
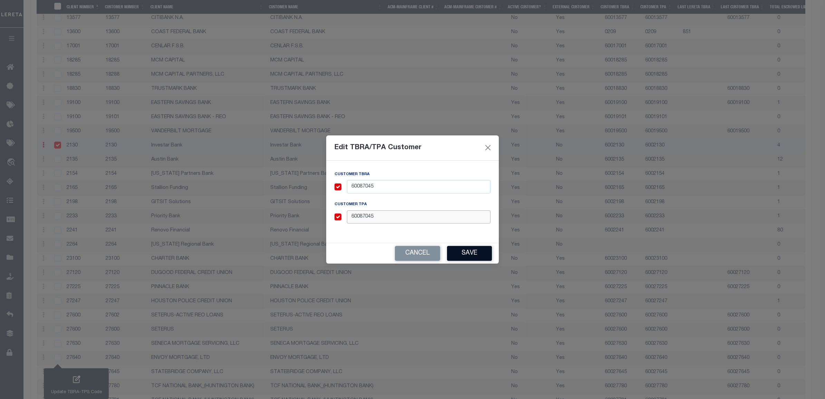
type input "60087045"
drag, startPoint x: 465, startPoint y: 253, endPoint x: 263, endPoint y: 252, distance: 201.2
click at [464, 253] on button "Save" at bounding box center [469, 253] width 45 height 15
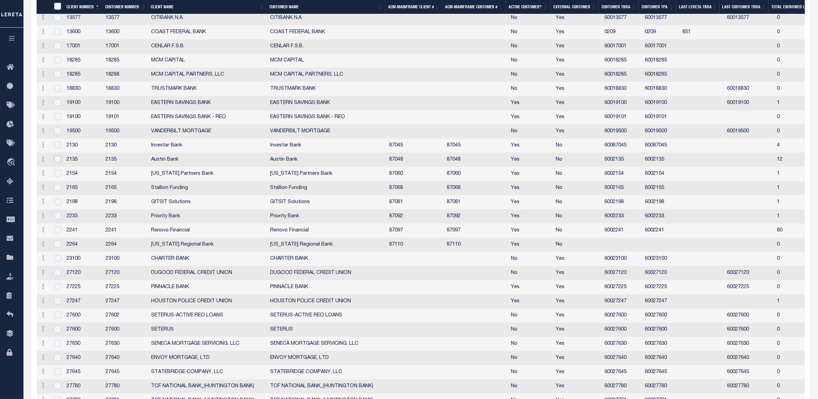
click at [60, 163] on input "checkbox" at bounding box center [57, 159] width 7 height 7
checkbox input "true"
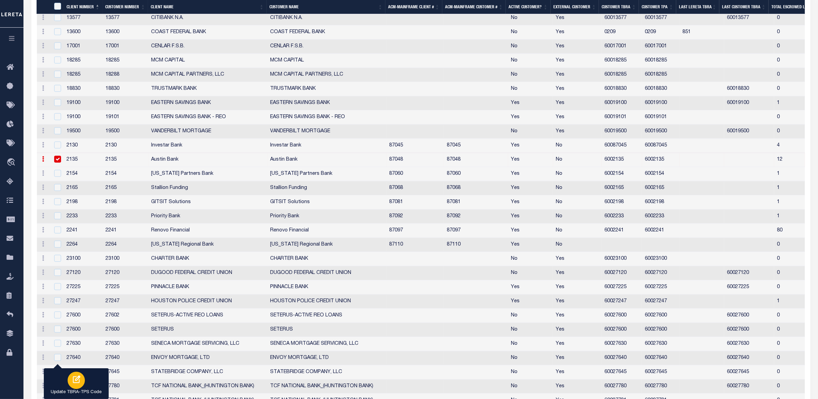
click at [81, 387] on button "Update TBRA-TPS Code" at bounding box center [76, 383] width 65 height 31
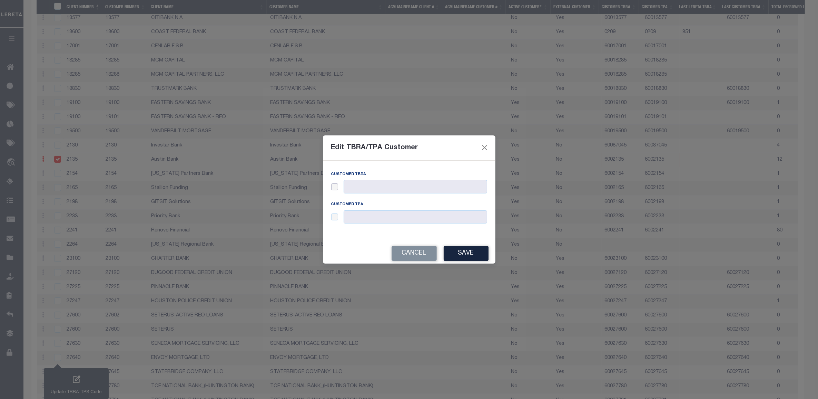
click at [336, 187] on input "checkbox" at bounding box center [334, 186] width 7 height 7
checkbox input "true"
click at [361, 187] on input "text" at bounding box center [416, 186] width 144 height 13
paste input "60087048"
type input "60087048"
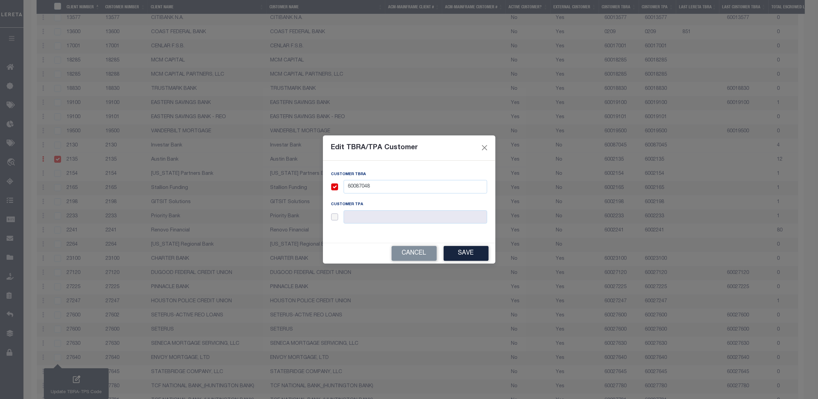
click at [338, 218] on input "checkbox" at bounding box center [334, 216] width 7 height 7
checkbox input "true"
click at [364, 217] on input "text" at bounding box center [416, 216] width 144 height 13
paste input "60087048"
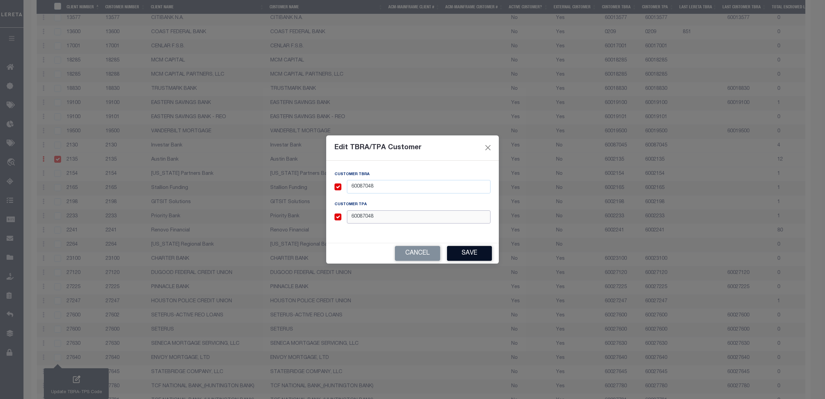
type input "60087048"
click at [458, 251] on button "Save" at bounding box center [469, 253] width 45 height 15
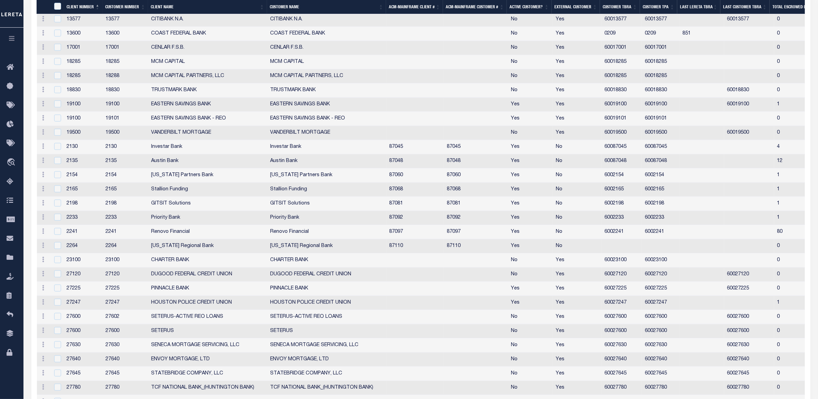
scroll to position [1060, 0]
click at [59, 177] on input "checkbox" at bounding box center [57, 173] width 7 height 7
checkbox input "true"
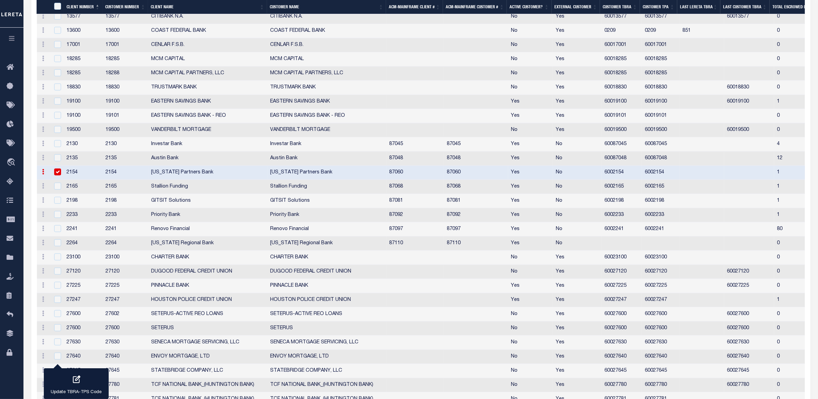
scroll to position [1059, 0]
click at [72, 383] on icon "button" at bounding box center [76, 379] width 9 height 9
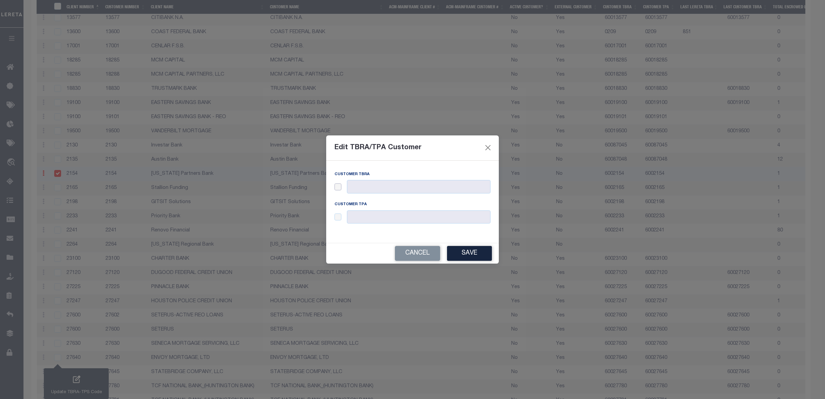
click at [339, 185] on input "checkbox" at bounding box center [337, 186] width 7 height 7
checkbox input "true"
click at [337, 213] on input "checkbox" at bounding box center [337, 216] width 7 height 7
checkbox input "true"
drag, startPoint x: 352, startPoint y: 215, endPoint x: 359, endPoint y: 199, distance: 17.8
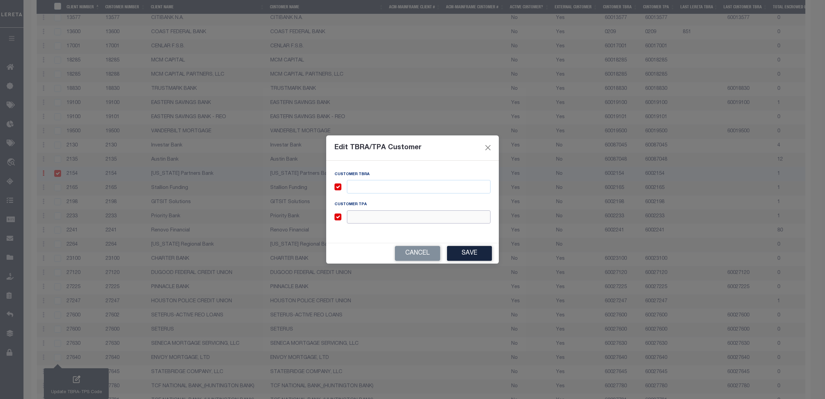
click at [352, 215] on input "text" at bounding box center [419, 216] width 144 height 13
paste input "60087060"
type input "60087060"
click at [362, 186] on input "text" at bounding box center [419, 186] width 144 height 13
paste input "60087060"
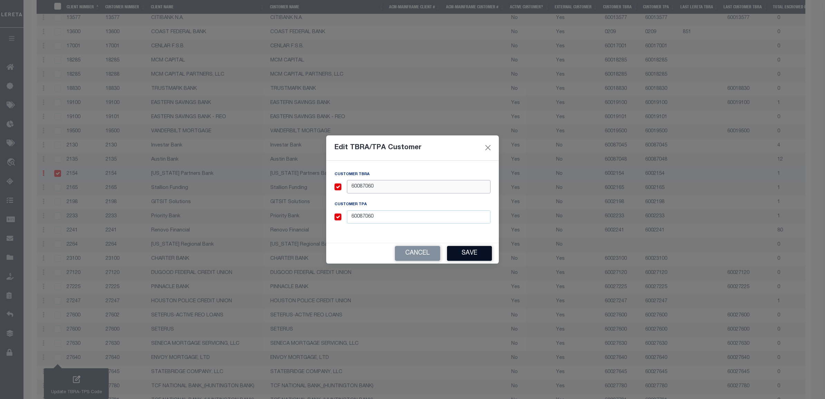
type input "60087060"
click at [482, 250] on button "Save" at bounding box center [469, 253] width 45 height 15
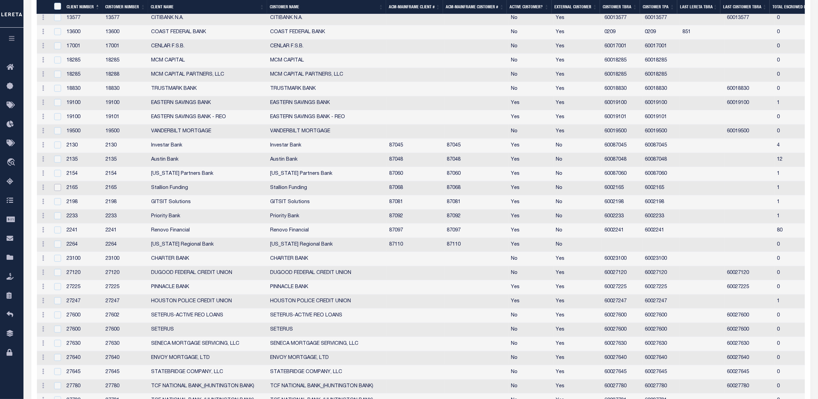
click at [56, 191] on input "checkbox" at bounding box center [57, 187] width 7 height 7
checkbox input "true"
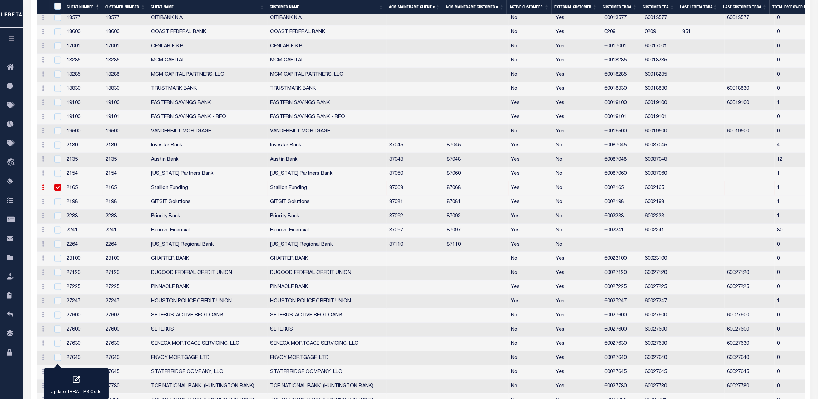
click at [73, 387] on div "button" at bounding box center [76, 379] width 17 height 17
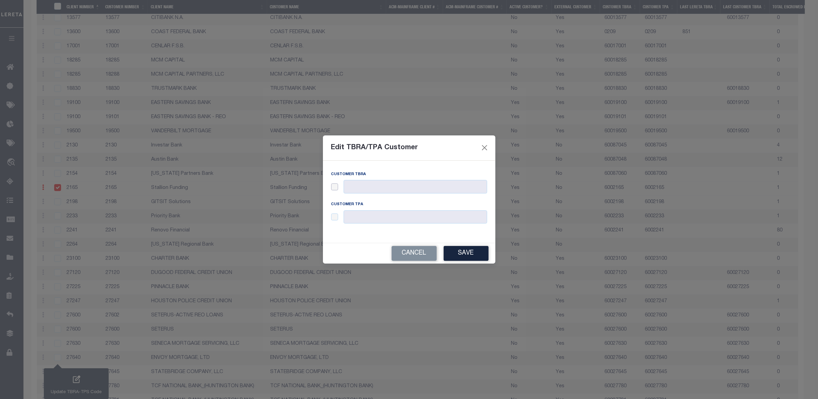
click at [335, 185] on input "checkbox" at bounding box center [334, 186] width 7 height 7
checkbox input "true"
click at [338, 217] on input "checkbox" at bounding box center [334, 216] width 7 height 7
checkbox input "true"
click at [363, 217] on input "text" at bounding box center [416, 216] width 144 height 13
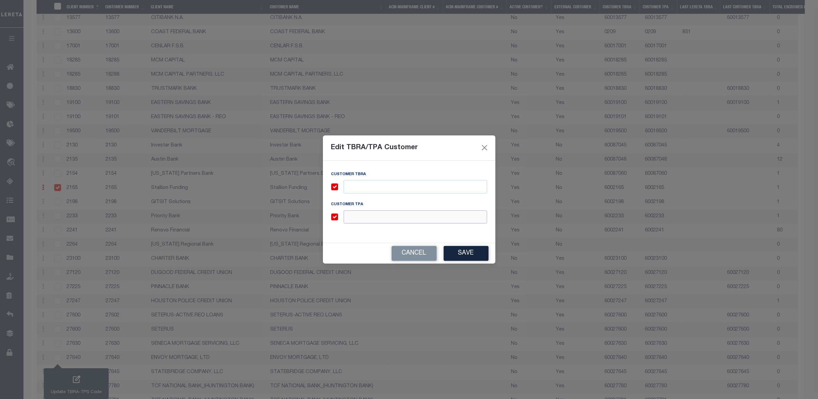
paste input "60087068"
type input "60087068"
click at [361, 192] on input "text" at bounding box center [416, 186] width 144 height 13
paste input "60087068"
type input "60087068"
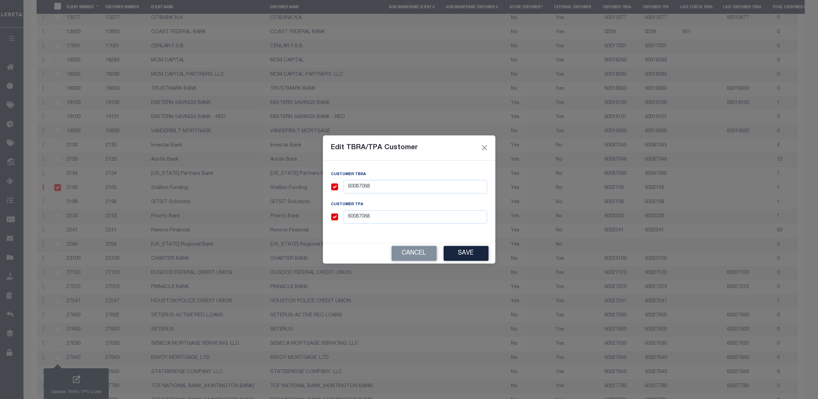
click at [458, 249] on button "Save" at bounding box center [466, 253] width 45 height 15
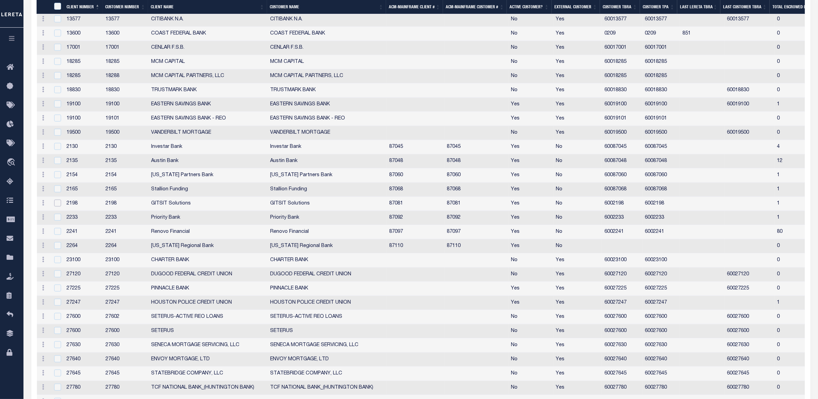
click at [59, 206] on input "checkbox" at bounding box center [57, 203] width 7 height 7
checkbox input "true"
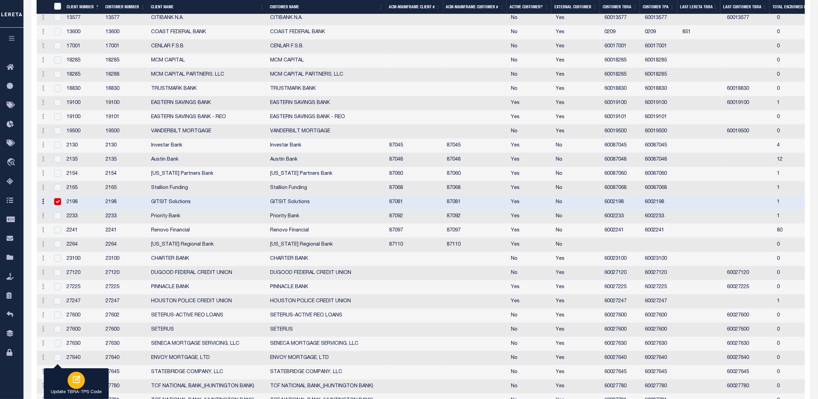
drag, startPoint x: 82, startPoint y: 383, endPoint x: 327, endPoint y: 265, distance: 272.3
click at [82, 383] on div "button" at bounding box center [76, 379] width 17 height 17
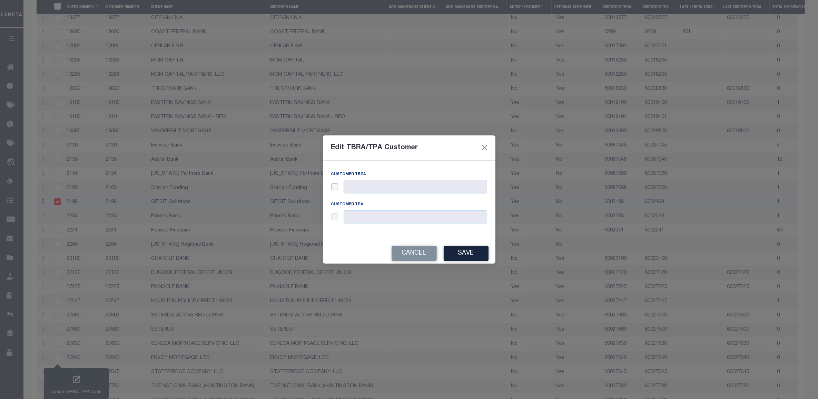
click at [337, 185] on input "checkbox" at bounding box center [334, 186] width 7 height 7
checkbox input "true"
click at [338, 217] on input "checkbox" at bounding box center [334, 216] width 7 height 7
checkbox input "true"
click at [363, 216] on input "text" at bounding box center [416, 216] width 144 height 13
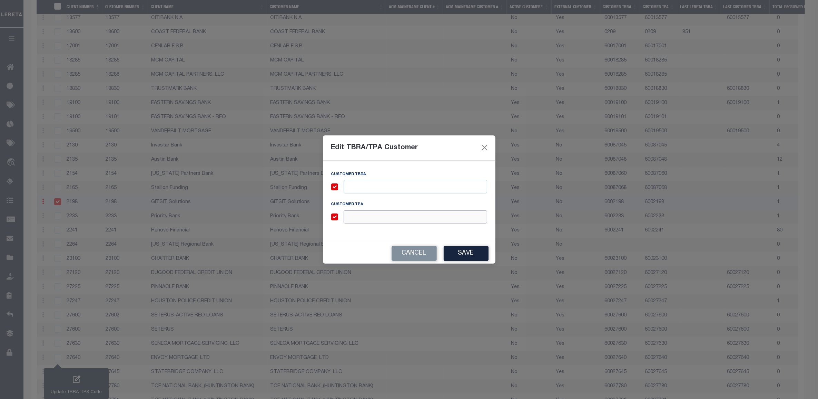
paste input "60087081"
type input "60087081"
click at [366, 187] on input "text" at bounding box center [416, 186] width 144 height 13
paste input "60087081"
type input "60087081"
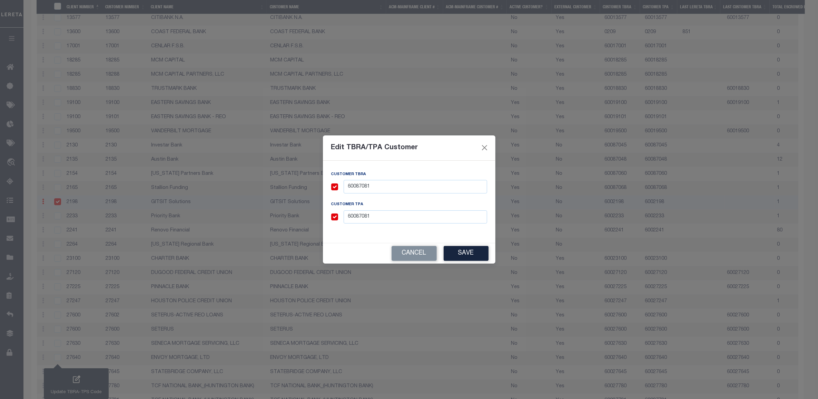
drag, startPoint x: 454, startPoint y: 256, endPoint x: 449, endPoint y: 246, distance: 11.7
click at [454, 256] on button "Save" at bounding box center [466, 253] width 45 height 15
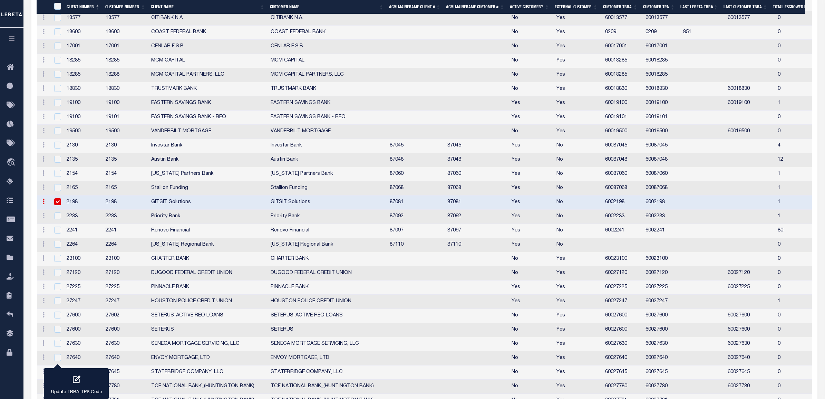
checkbox input "false"
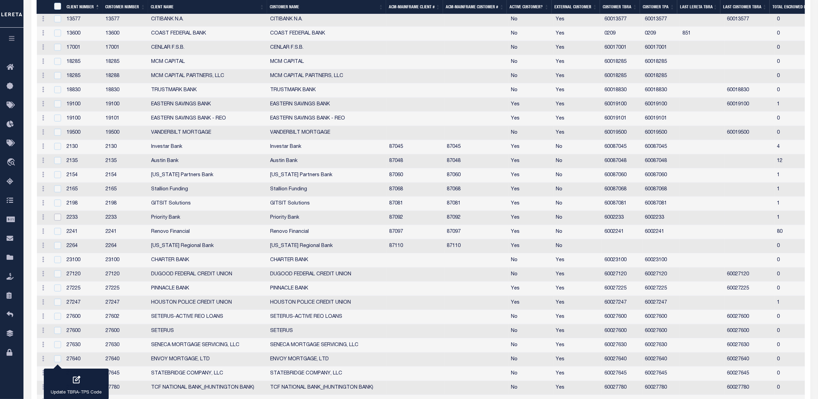
click at [58, 221] on input "checkbox" at bounding box center [57, 217] width 7 height 7
checkbox input "true"
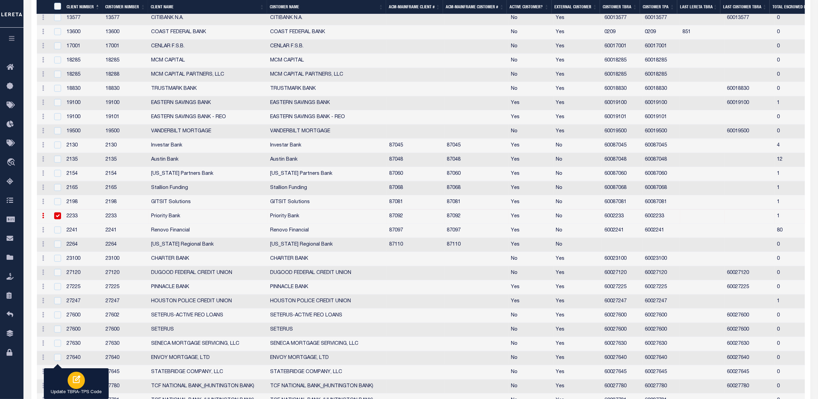
click at [68, 384] on div "button" at bounding box center [76, 379] width 17 height 17
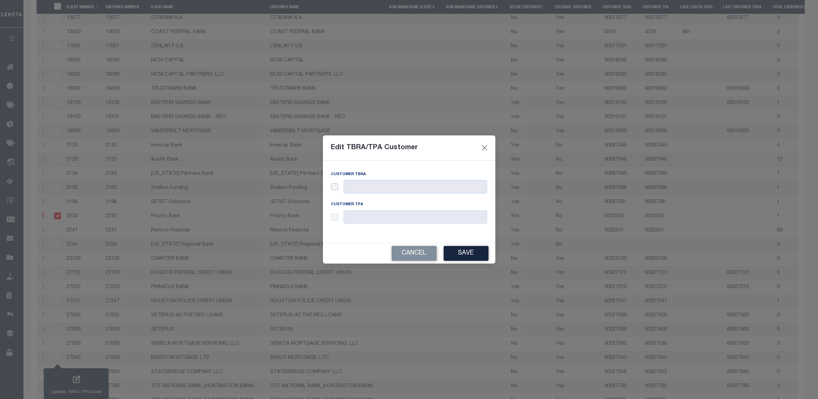
click at [338, 187] on input "checkbox" at bounding box center [334, 186] width 7 height 7
checkbox input "true"
click at [338, 218] on input "checkbox" at bounding box center [334, 216] width 7 height 7
checkbox input "true"
click at [359, 218] on input "text" at bounding box center [416, 216] width 144 height 13
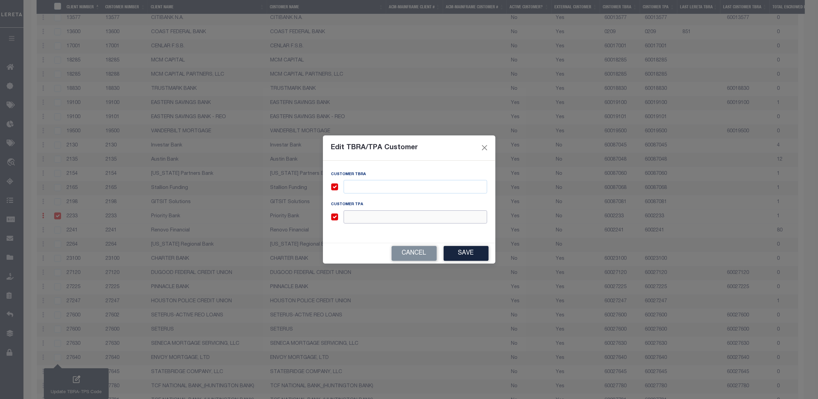
paste input "60087092"
type input "60087092"
drag, startPoint x: 363, startPoint y: 189, endPoint x: 457, endPoint y: 240, distance: 106.4
click at [363, 189] on input "text" at bounding box center [416, 186] width 144 height 13
paste input "60087092"
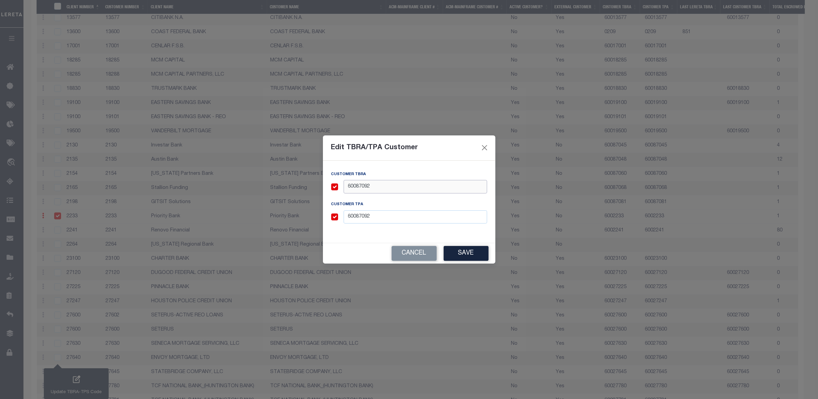
type input "60087092"
click at [470, 250] on button "Save" at bounding box center [466, 253] width 45 height 15
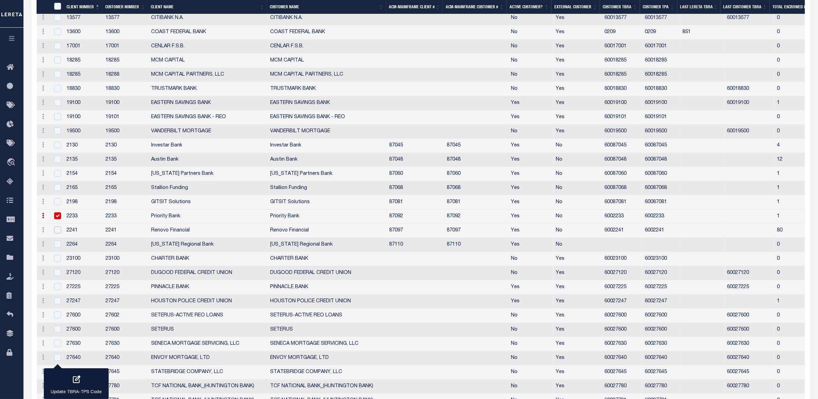
click at [58, 233] on input "checkbox" at bounding box center [57, 229] width 7 height 7
checkbox input "true"
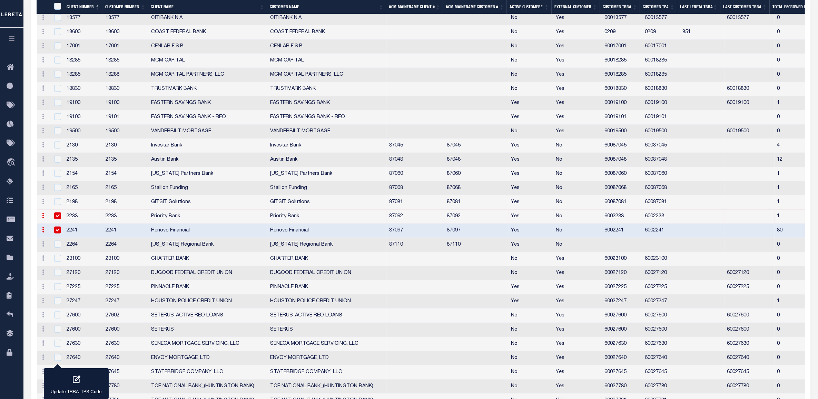
click at [57, 219] on input "checkbox" at bounding box center [57, 215] width 7 height 7
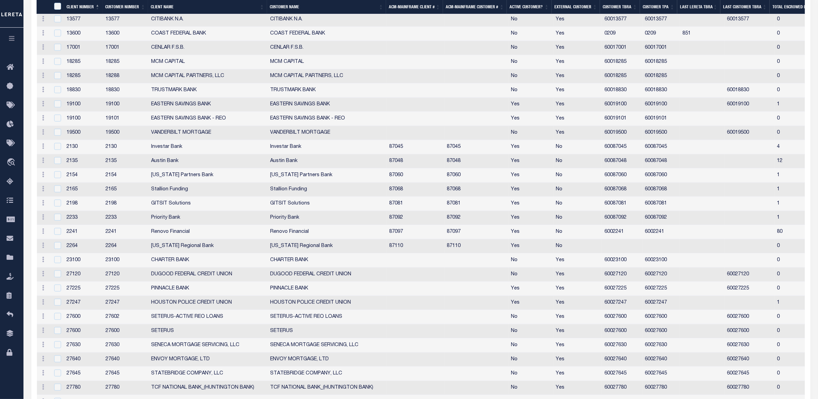
scroll to position [1060, 0]
click at [59, 233] on input "checkbox" at bounding box center [57, 229] width 7 height 7
checkbox input "true"
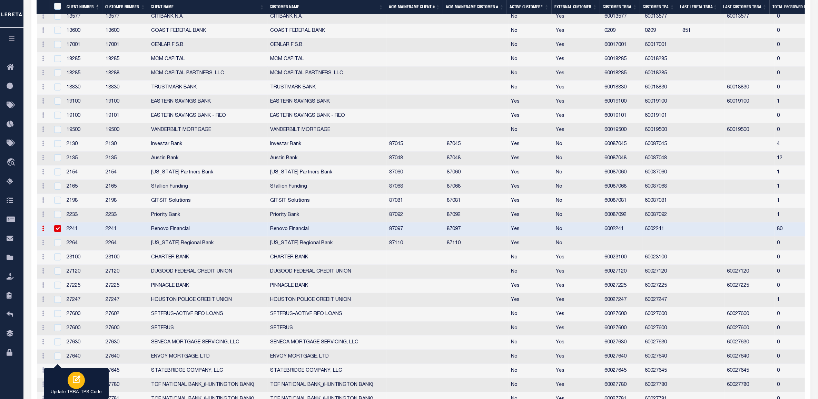
drag, startPoint x: 91, startPoint y: 381, endPoint x: 384, endPoint y: 207, distance: 340.6
click at [91, 381] on button "Update TBRA-TPS Code" at bounding box center [76, 383] width 65 height 31
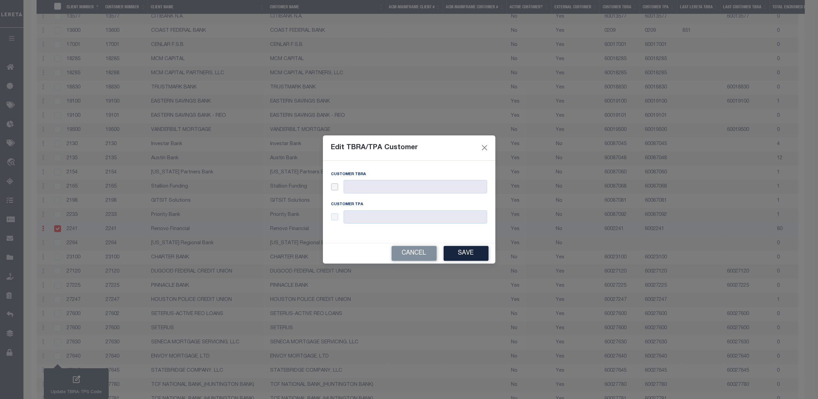
click at [338, 187] on input "checkbox" at bounding box center [334, 186] width 7 height 7
checkbox input "true"
click at [367, 188] on input "text" at bounding box center [416, 186] width 144 height 13
paste input "60087097"
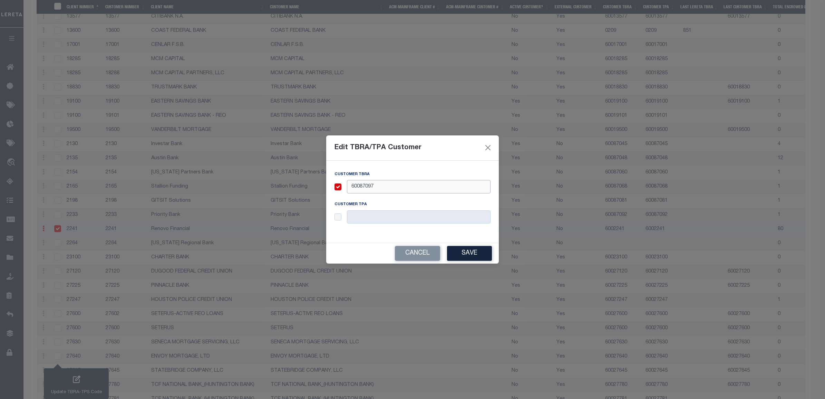
type input "60087097"
click at [339, 220] on input "checkbox" at bounding box center [337, 216] width 7 height 7
checkbox input "true"
click at [362, 220] on input "text" at bounding box center [419, 216] width 144 height 13
paste input "60087097"
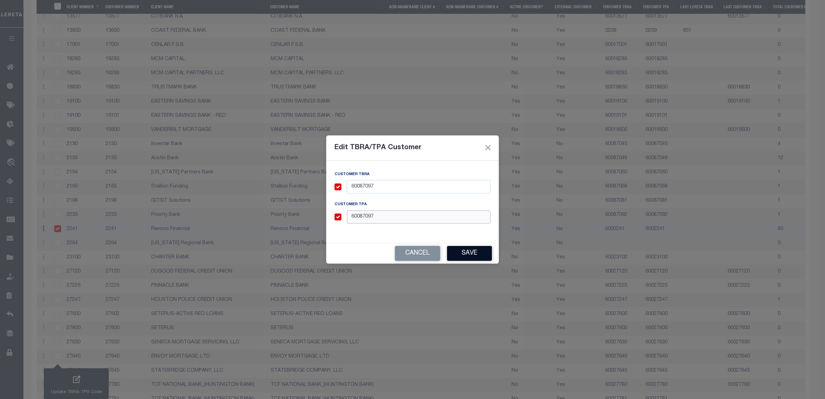
type input "60087097"
click at [470, 252] on button "Save" at bounding box center [469, 253] width 45 height 15
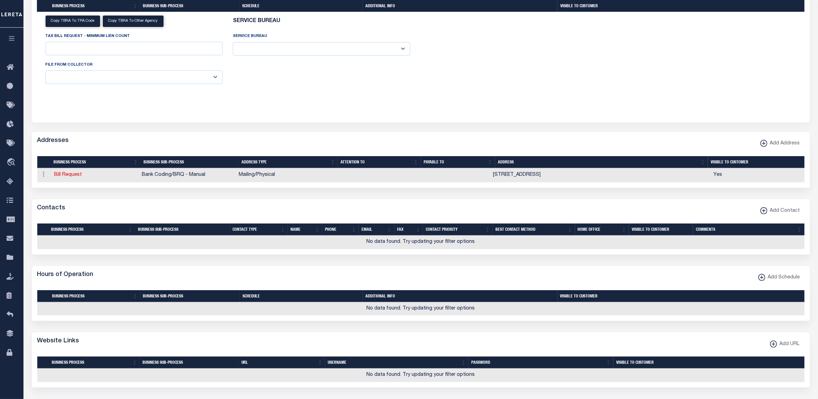
scroll to position [570, 0]
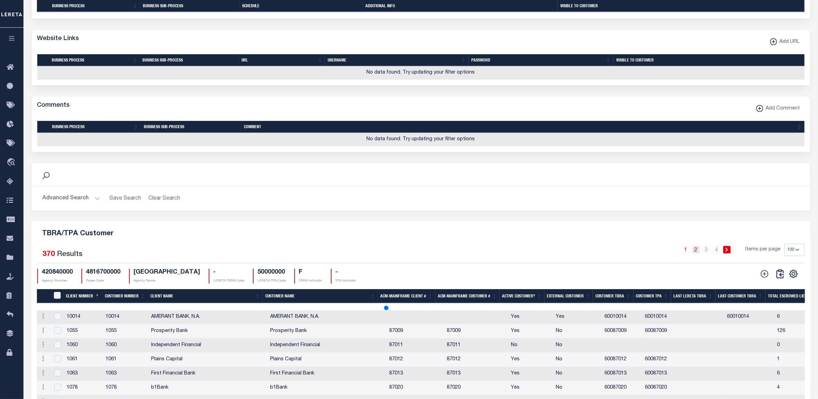
drag, startPoint x: 720, startPoint y: 261, endPoint x: 696, endPoint y: 254, distance: 25.0
click at [696, 253] on link "2" at bounding box center [696, 250] width 8 height 8
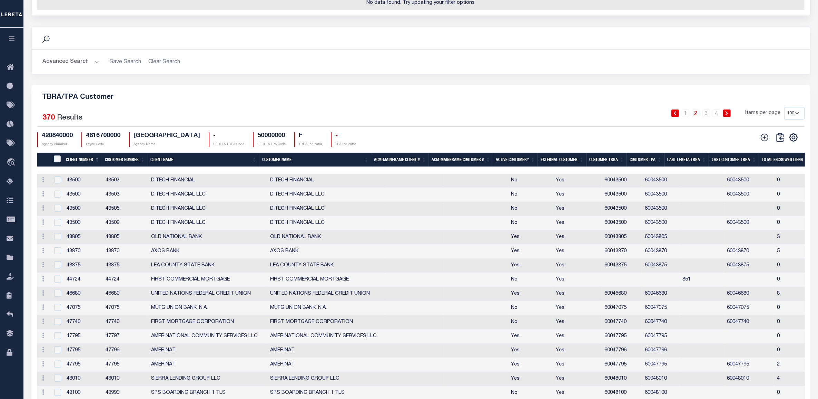
scroll to position [0, 0]
